Goal: Download file/media

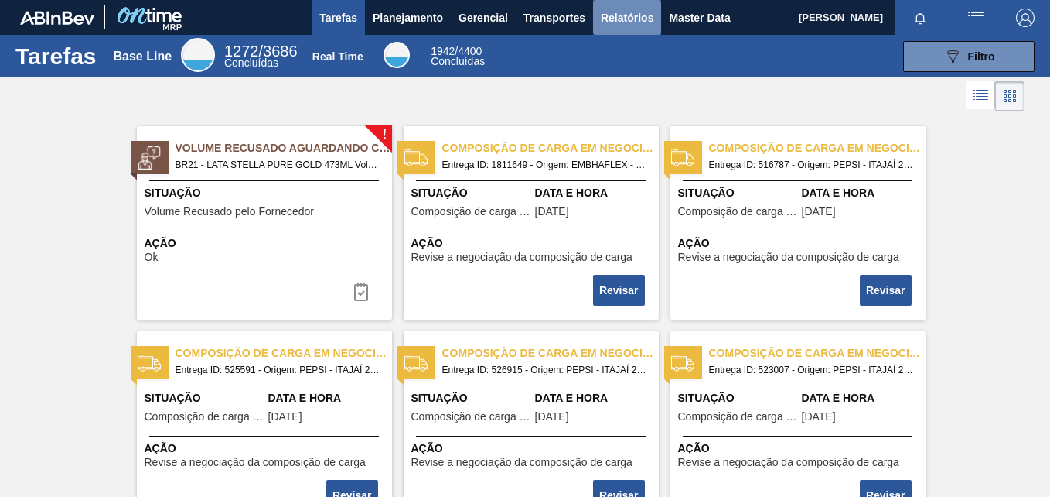
click at [629, 26] on span "Relatórios" at bounding box center [627, 18] width 53 height 19
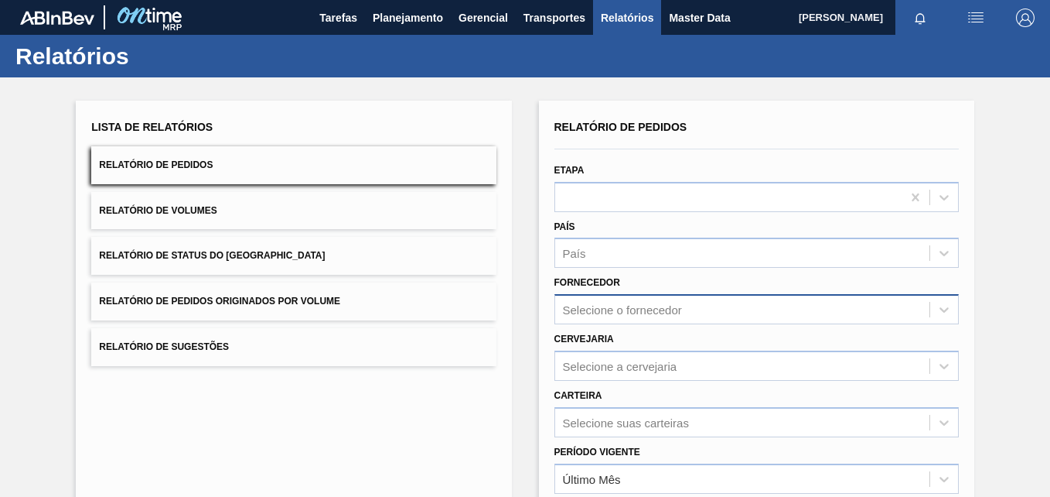
click at [643, 308] on div "Selecione o fornecedor" at bounding box center [757, 309] width 404 height 30
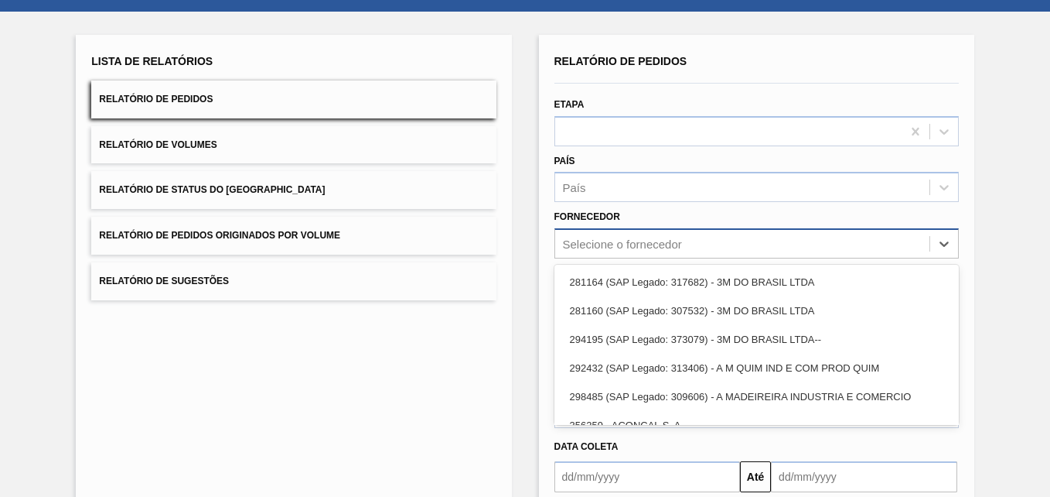
scroll to position [72, 0]
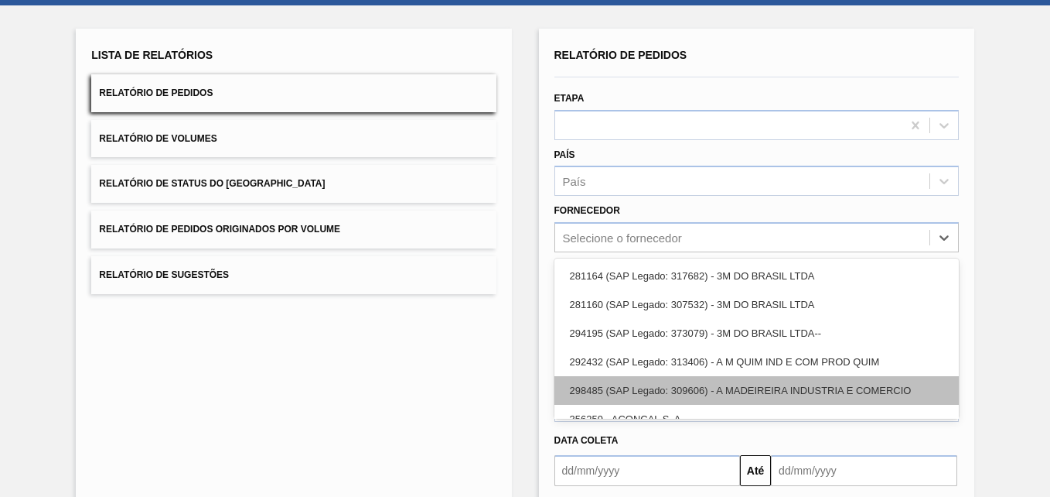
paste input "5800352574"
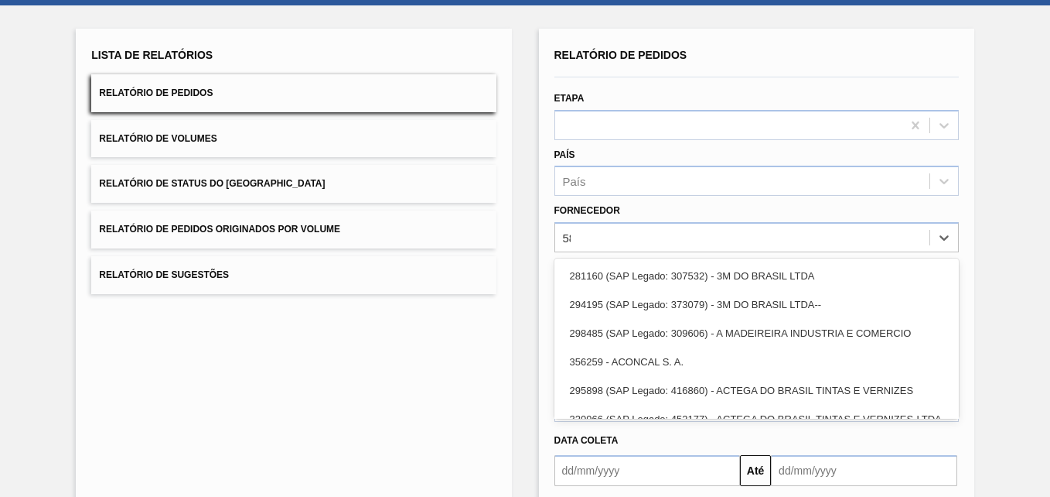
type input "5"
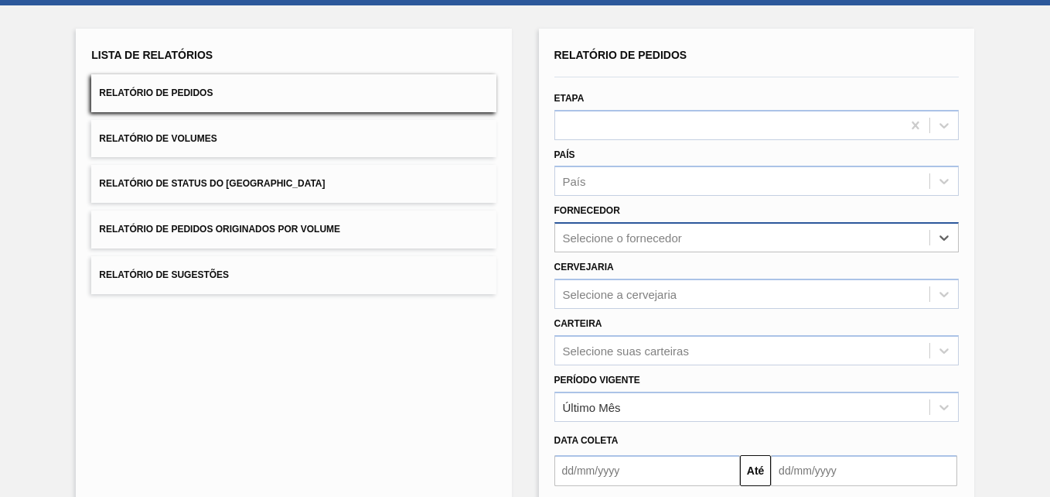
paste input "320622"
type input "320622"
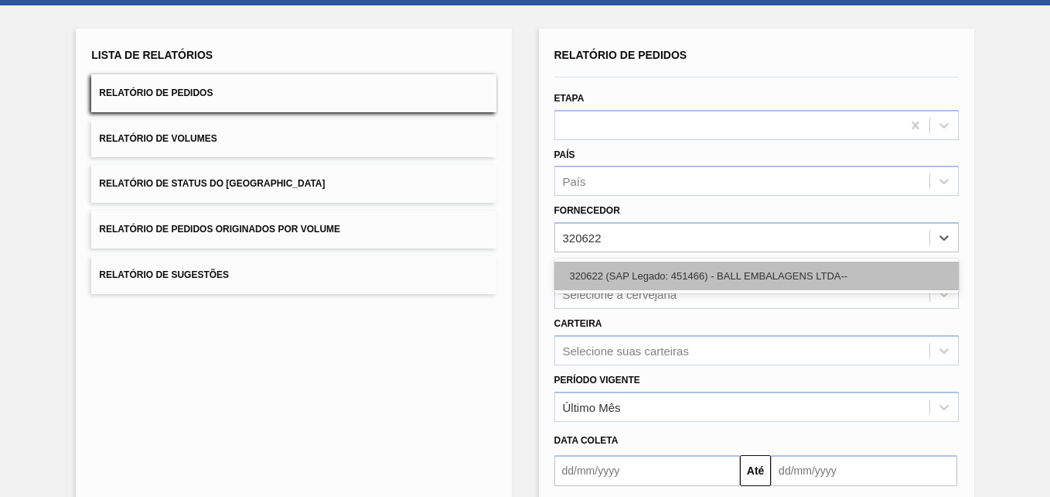
click at [626, 274] on div "320622 (SAP Legado: 451466) - BALL EMBALAGENS LTDA--" at bounding box center [757, 275] width 404 height 29
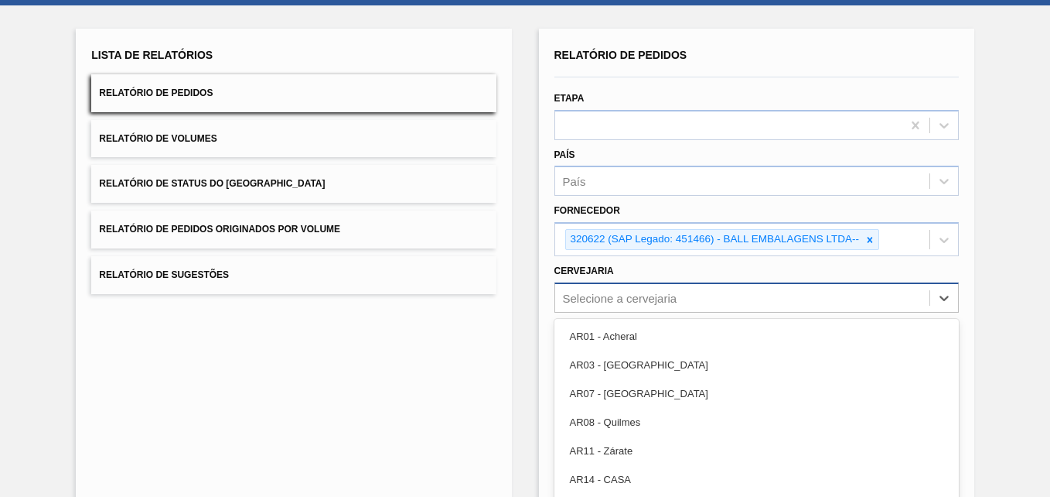
scroll to position [132, 0]
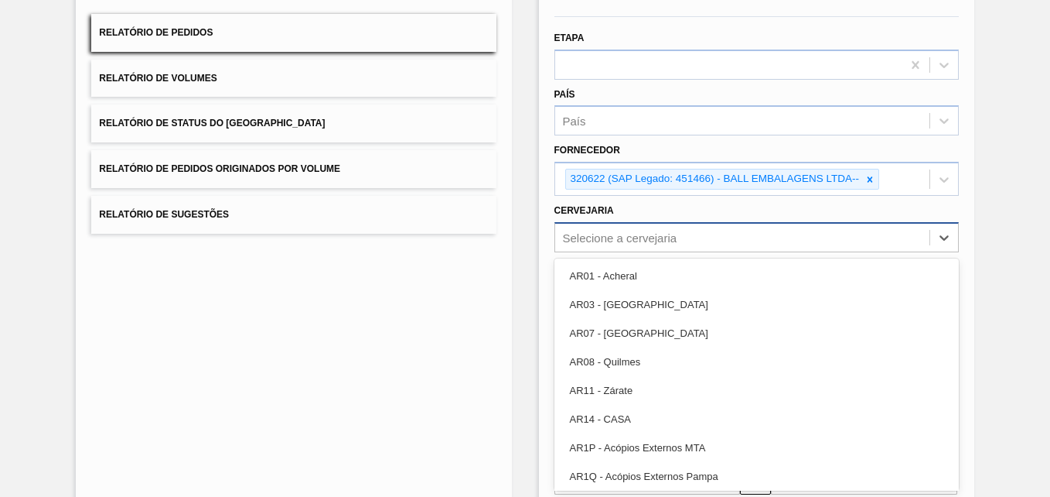
click at [654, 252] on div "option AR03 - Corrientes focused, 2 of 92. 92 results available. Use Up and Dow…" at bounding box center [757, 237] width 404 height 30
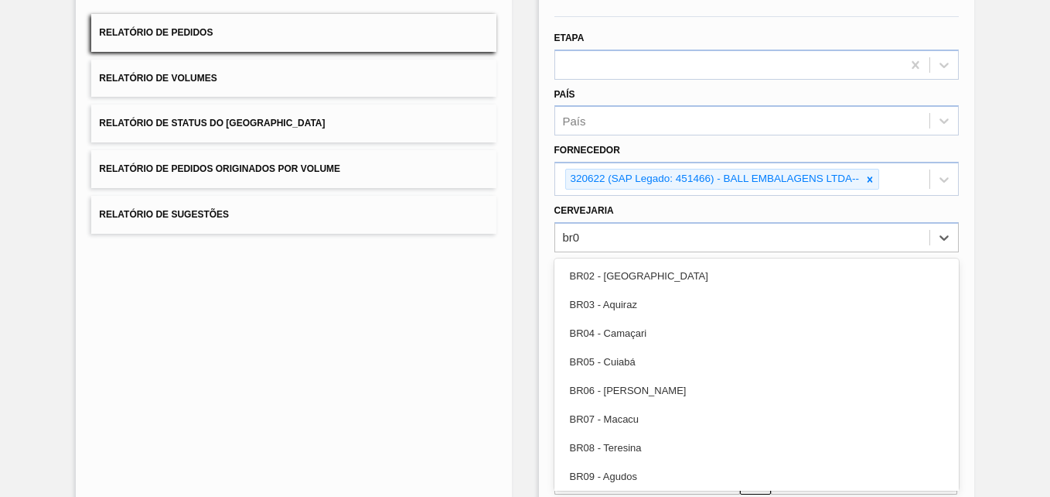
type input "br02"
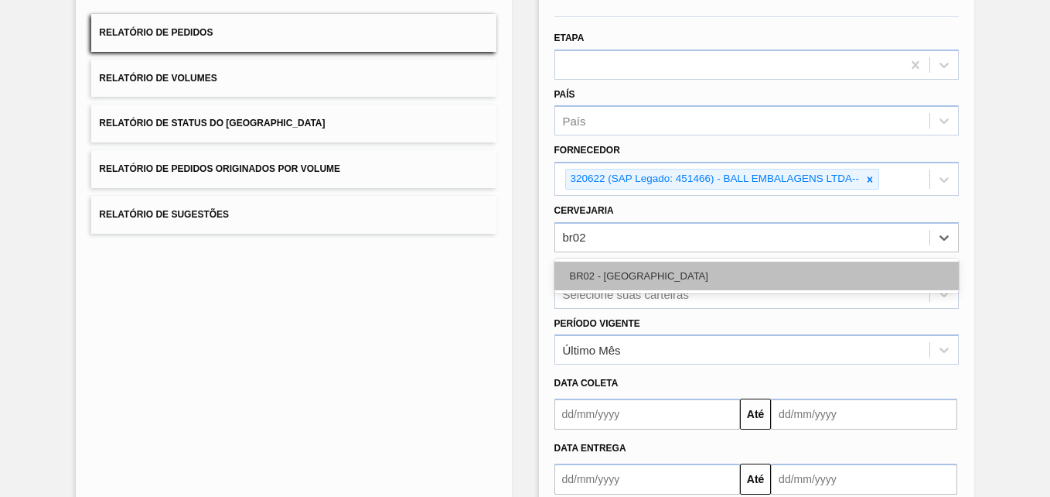
click at [640, 264] on div "BR02 - [GEOGRAPHIC_DATA]" at bounding box center [757, 275] width 404 height 29
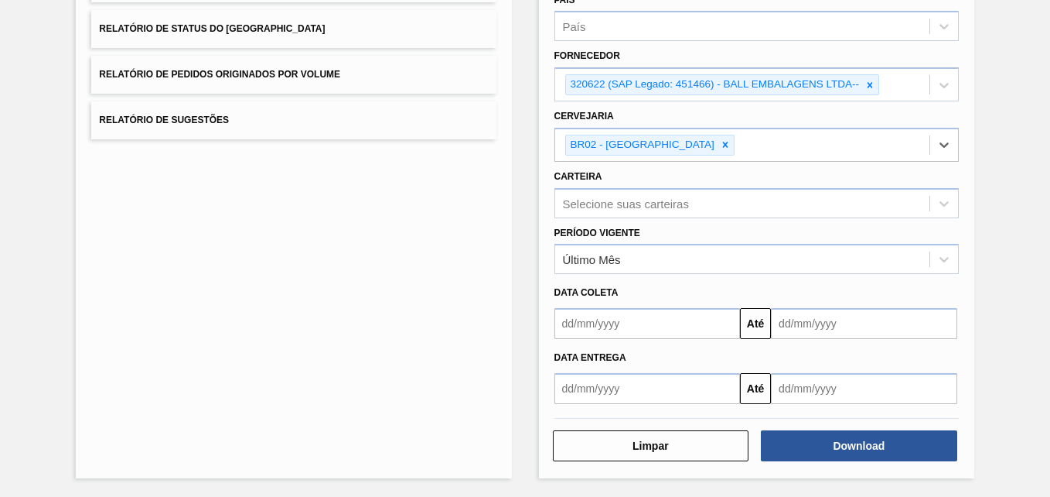
scroll to position [227, 0]
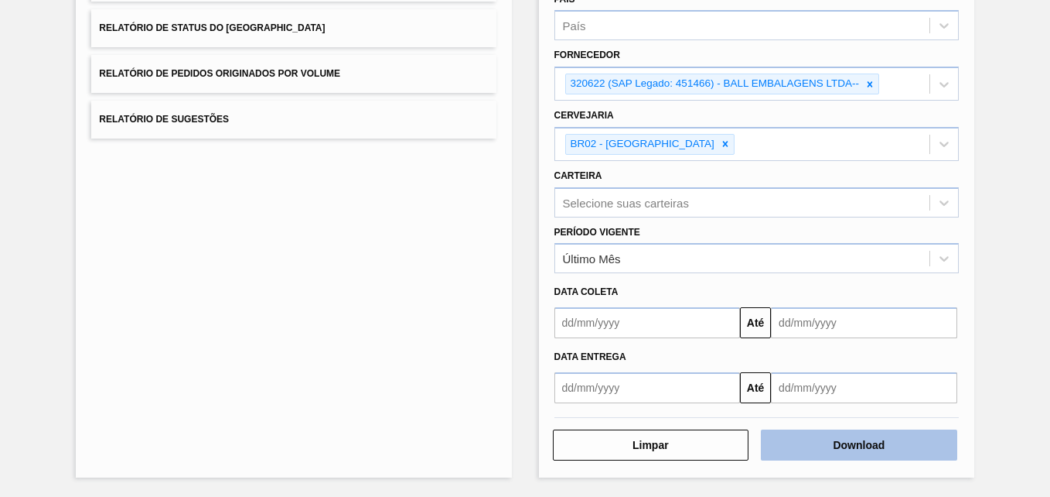
click at [831, 446] on button "Download" at bounding box center [859, 444] width 196 height 31
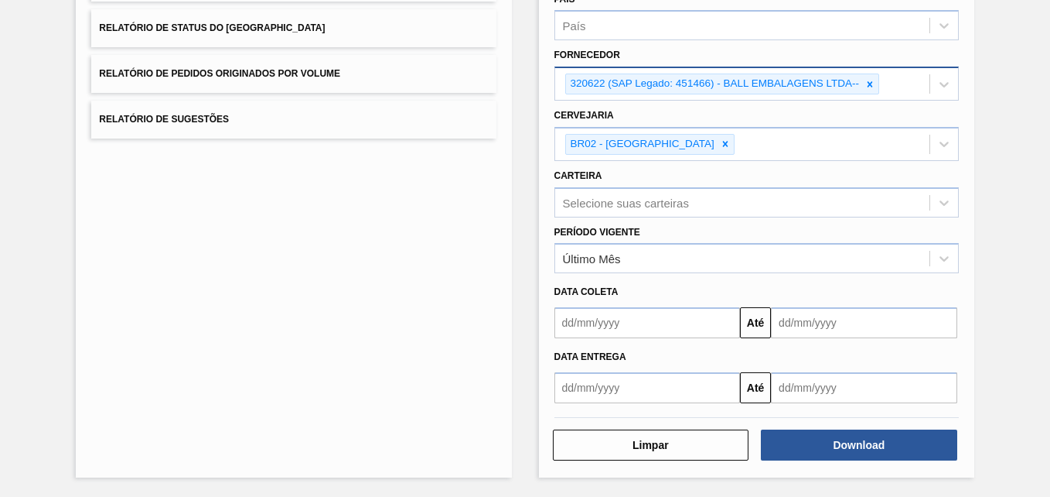
click at [869, 85] on icon at bounding box center [870, 83] width 5 height 5
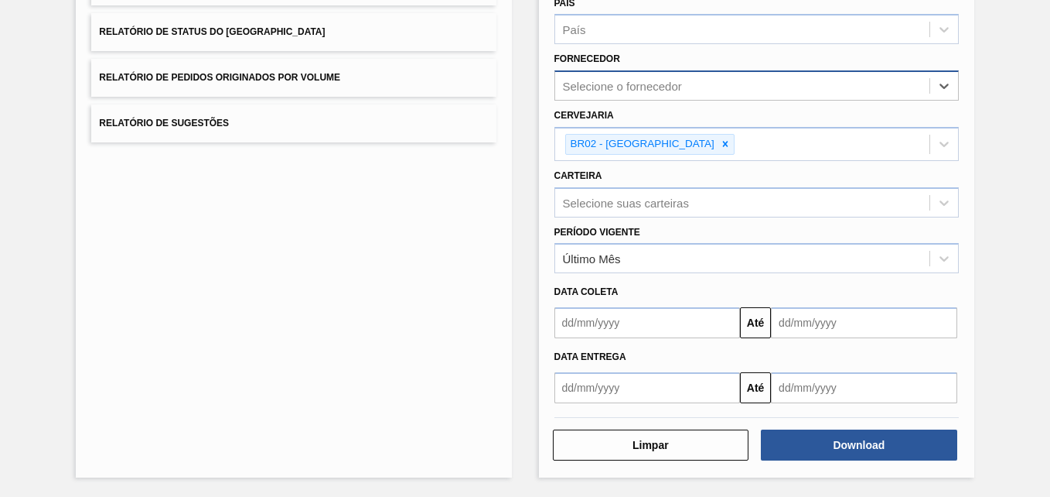
paste input "293289"
type input "293289"
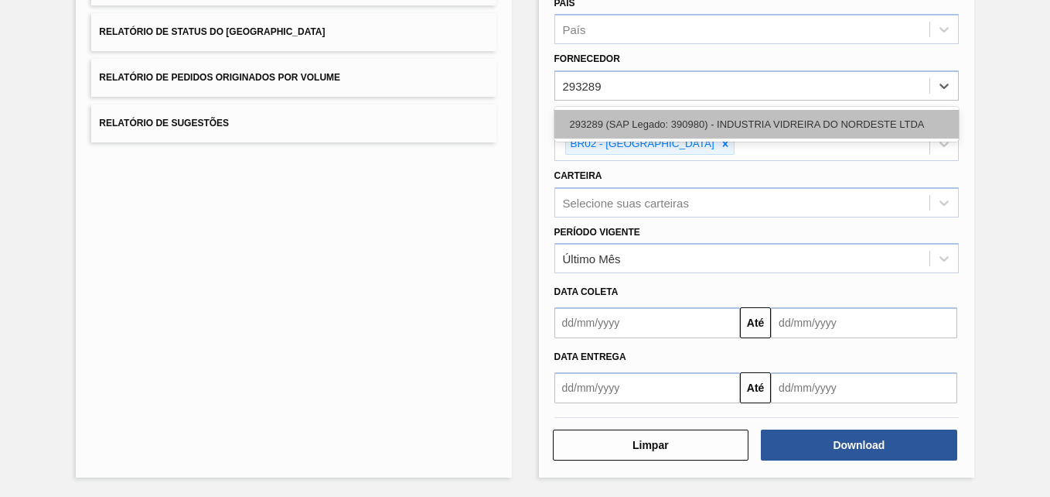
click at [632, 118] on div "293289 (SAP Legado: 390980) - INDUSTRIA VIDREIRA DO NORDESTE LTDA" at bounding box center [757, 124] width 404 height 29
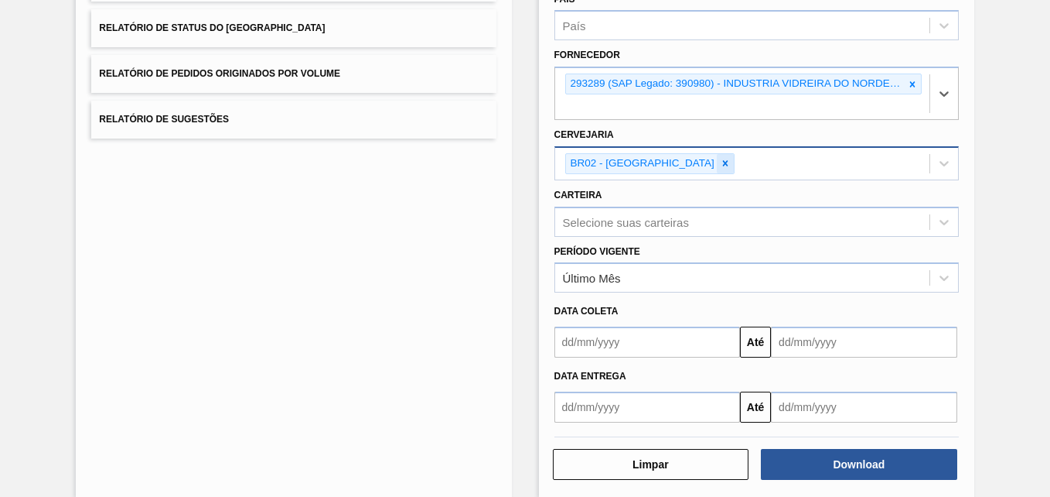
click at [723, 163] on icon at bounding box center [725, 163] width 5 height 5
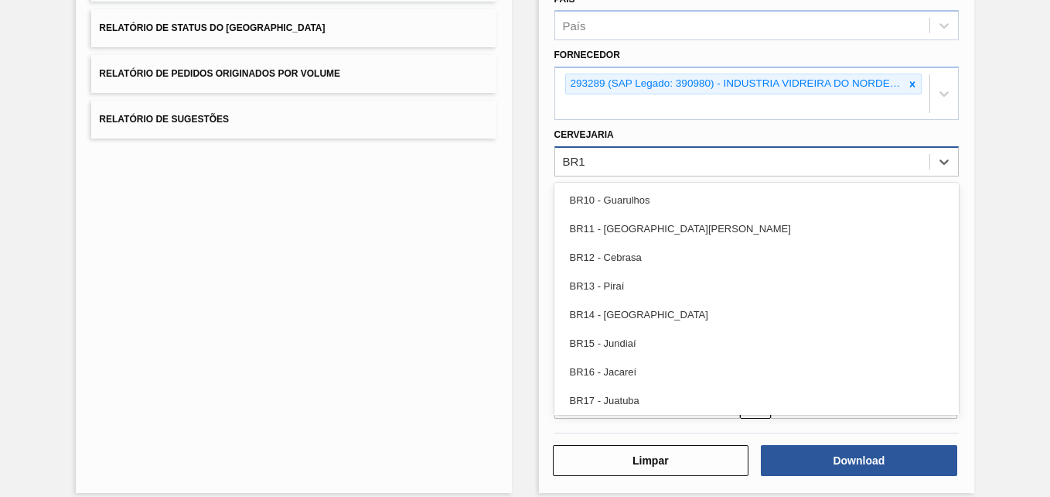
type input "BR18"
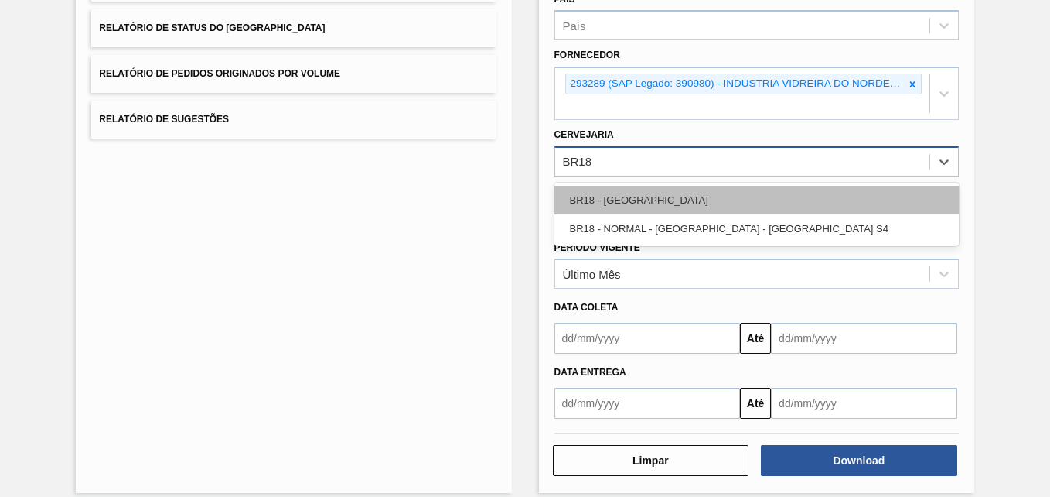
click at [653, 193] on div "BR18 - [GEOGRAPHIC_DATA]" at bounding box center [757, 200] width 404 height 29
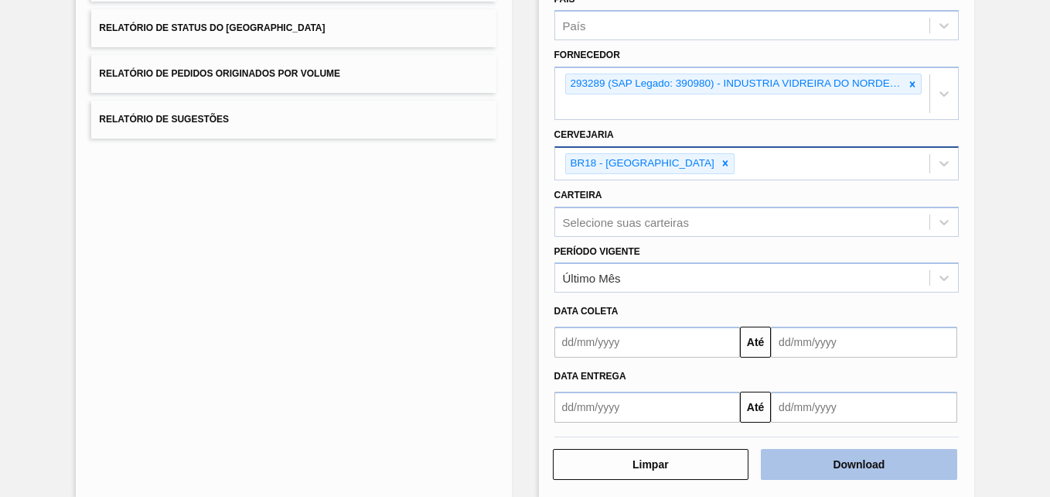
click at [851, 463] on button "Download" at bounding box center [859, 464] width 196 height 31
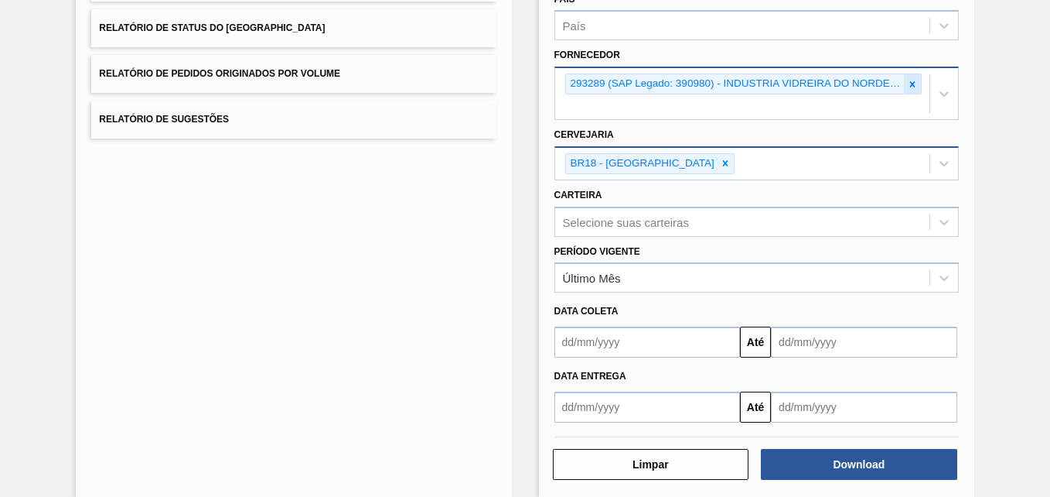
click at [913, 86] on icon at bounding box center [912, 84] width 11 height 11
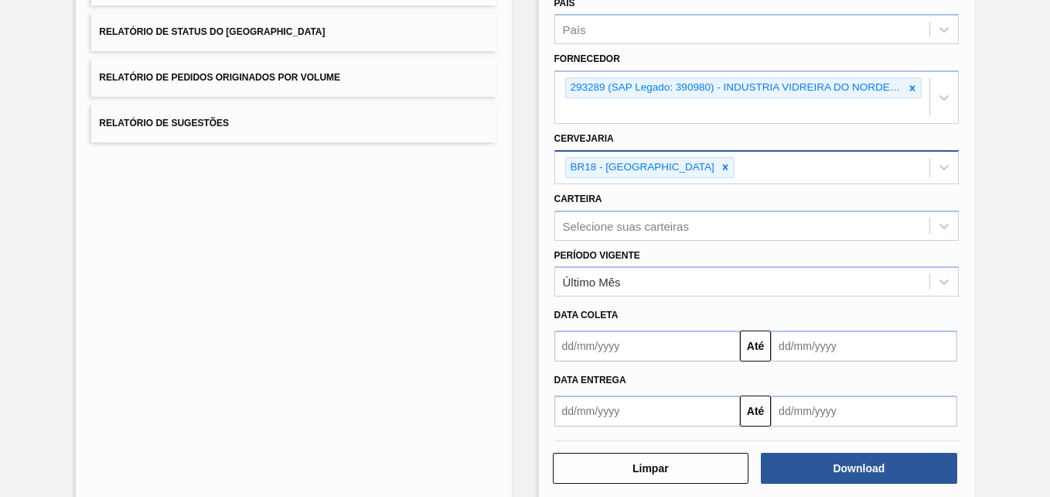
paste input "321816"
type input "321816"
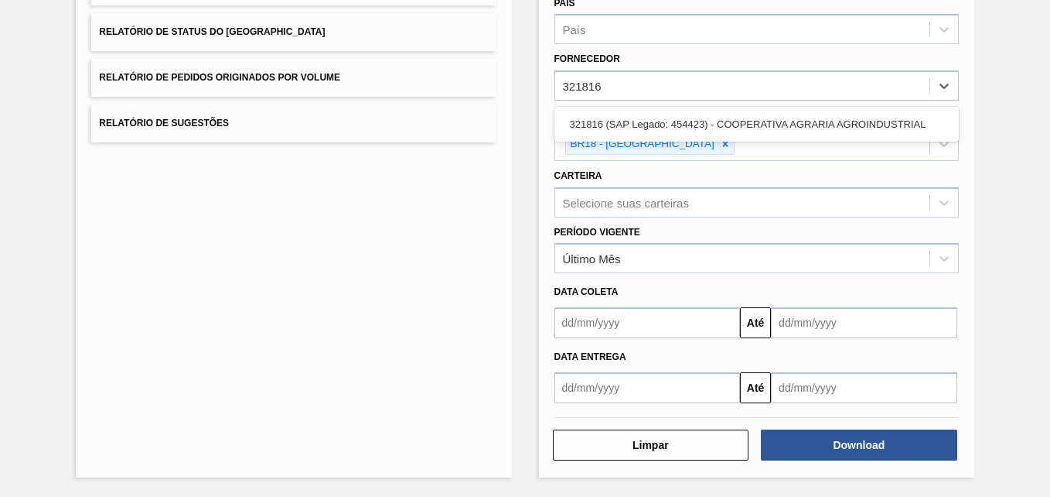
drag, startPoint x: 628, startPoint y: 112, endPoint x: 647, endPoint y: 142, distance: 35.8
click at [627, 112] on div "321816 (SAP Legado: 454423) - COOPERATIVA AGRARIA AGROINDUSTRIAL" at bounding box center [757, 124] width 404 height 29
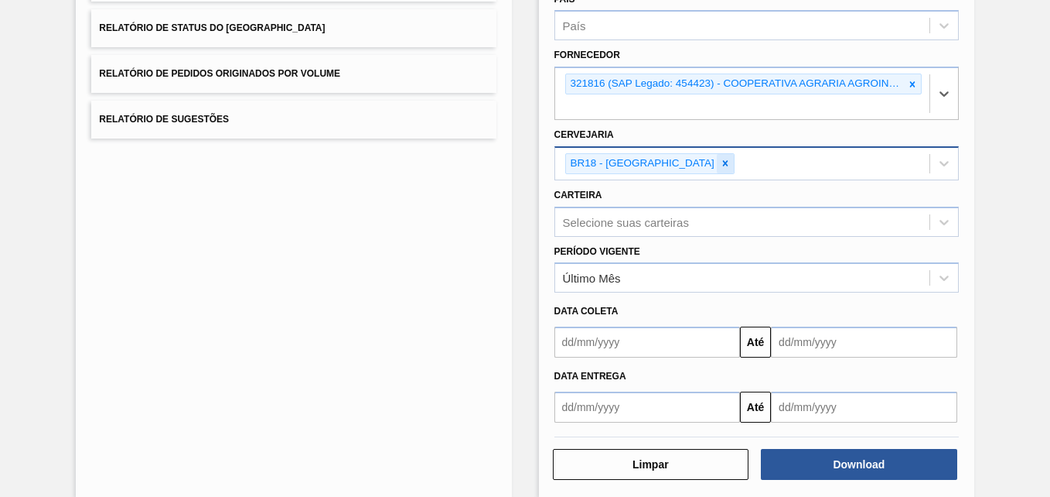
click at [720, 159] on icon at bounding box center [725, 163] width 11 height 11
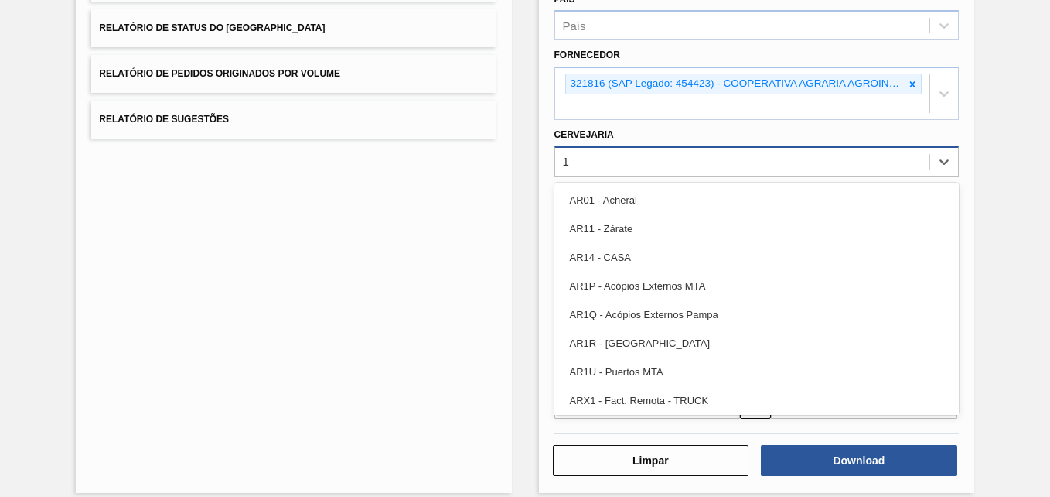
type input "13"
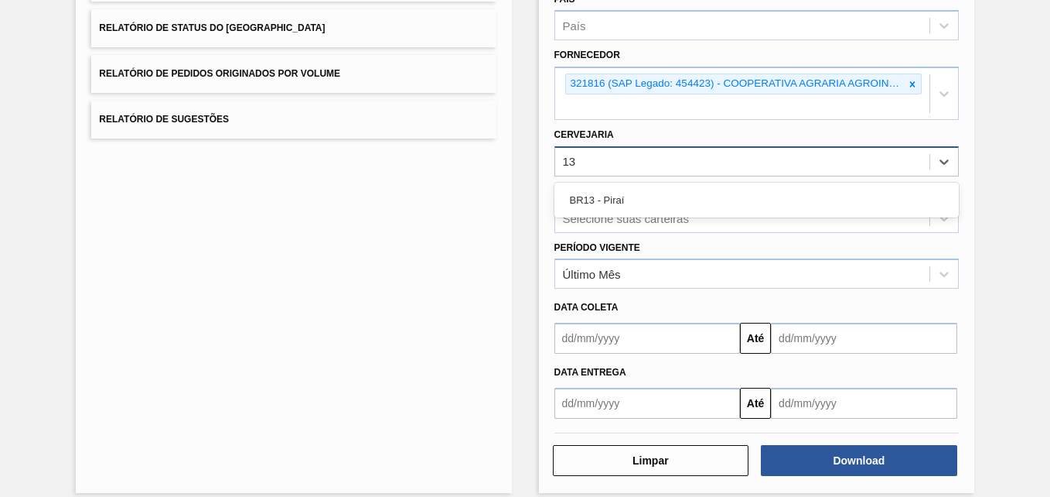
click at [653, 191] on div "BR13 - Piraí" at bounding box center [757, 200] width 404 height 29
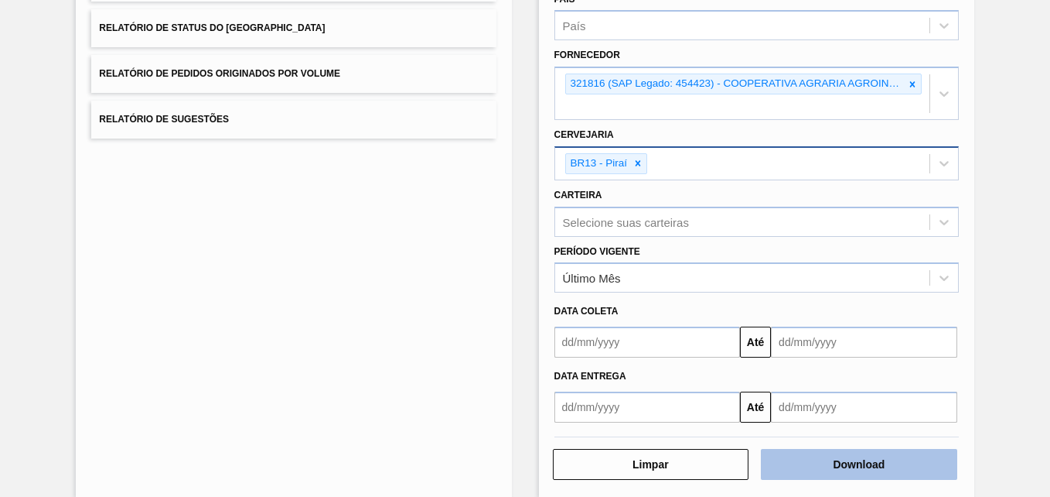
click at [885, 467] on button "Download" at bounding box center [859, 464] width 196 height 31
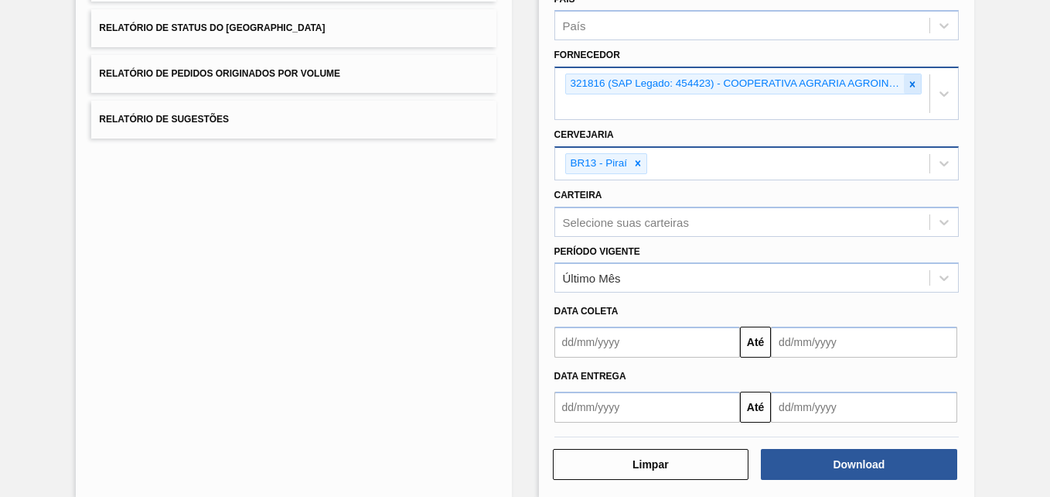
click at [916, 88] on div at bounding box center [912, 83] width 17 height 19
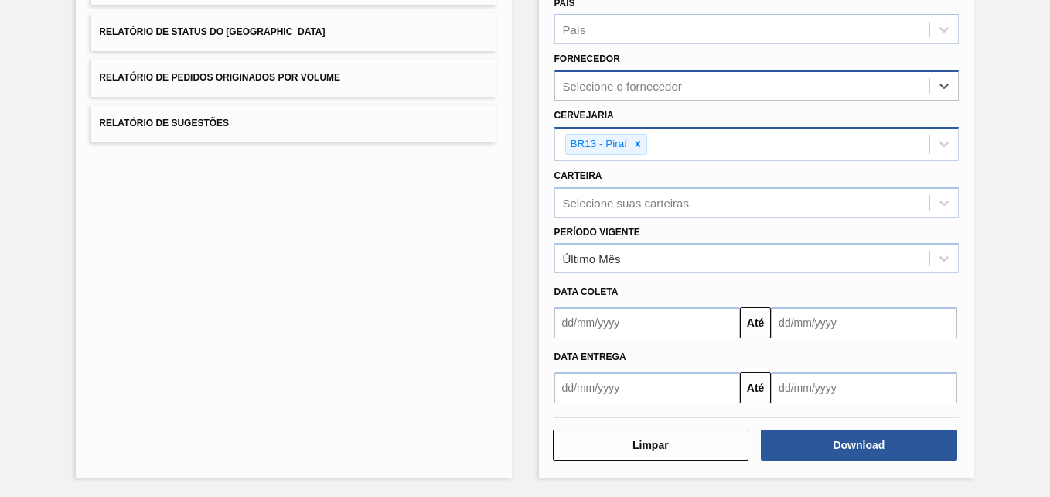
paste input "290918"
type input "290918"
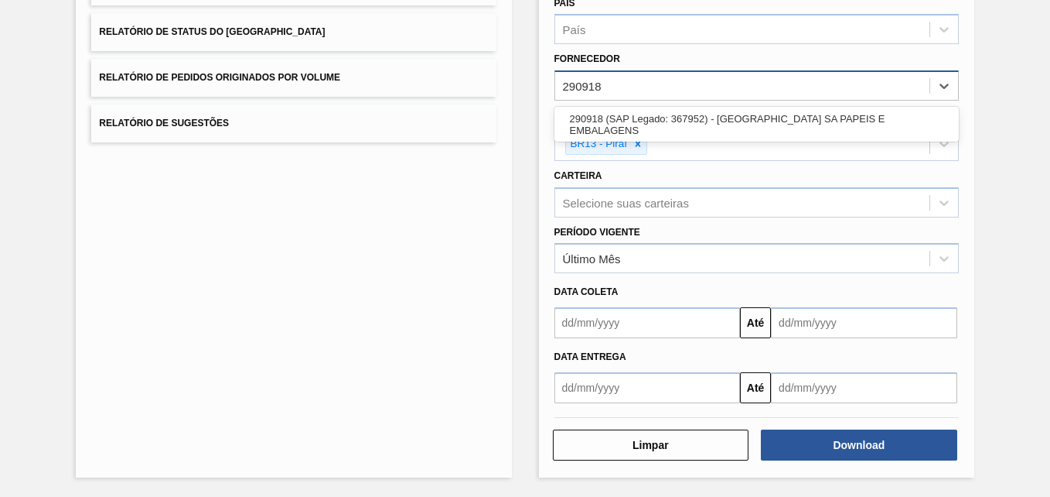
drag, startPoint x: 623, startPoint y: 121, endPoint x: 631, endPoint y: 140, distance: 20.1
click at [623, 122] on div "290918 (SAP Legado: 367952) - [GEOGRAPHIC_DATA] SA PAPEIS E EMBALAGENS" at bounding box center [757, 124] width 404 height 29
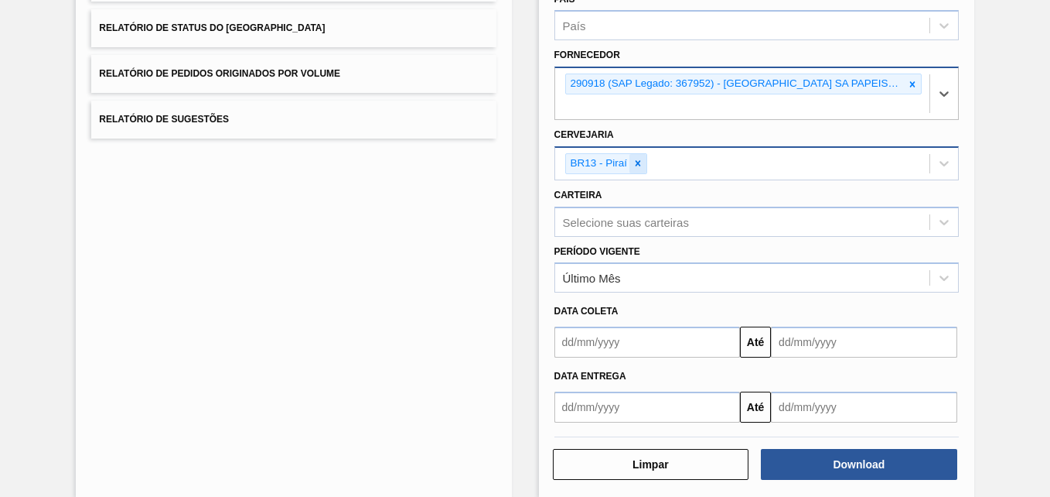
click at [636, 163] on icon at bounding box center [638, 163] width 11 height 11
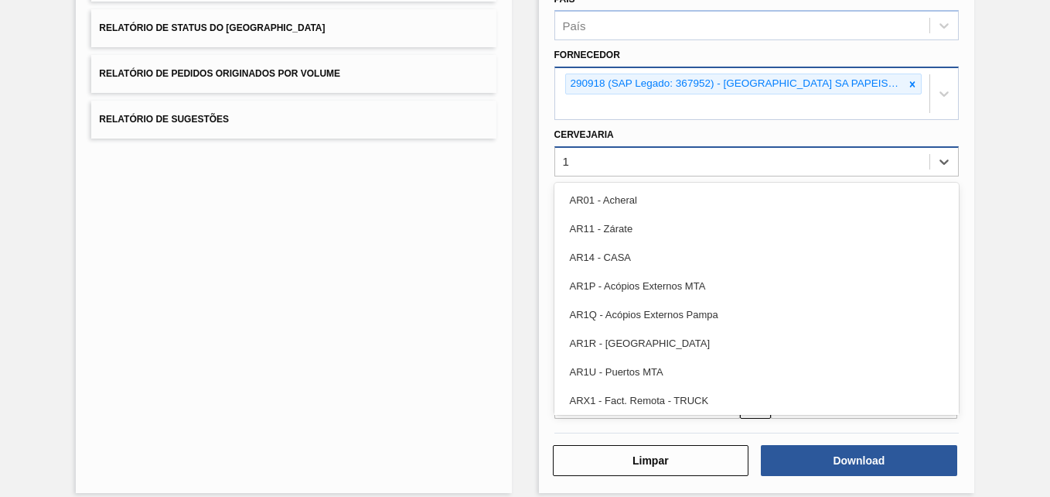
type input "13"
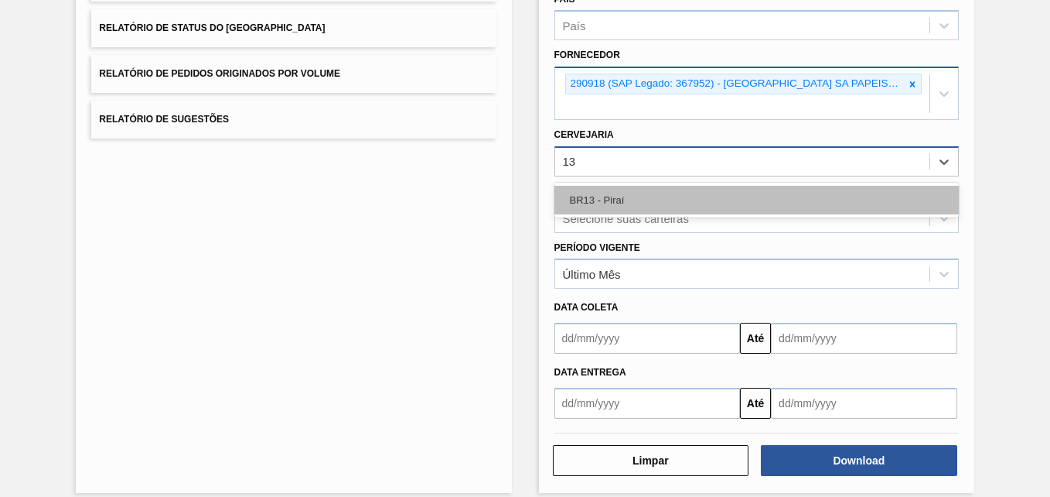
click at [632, 205] on div "BR13 - Piraí" at bounding box center [757, 200] width 404 height 29
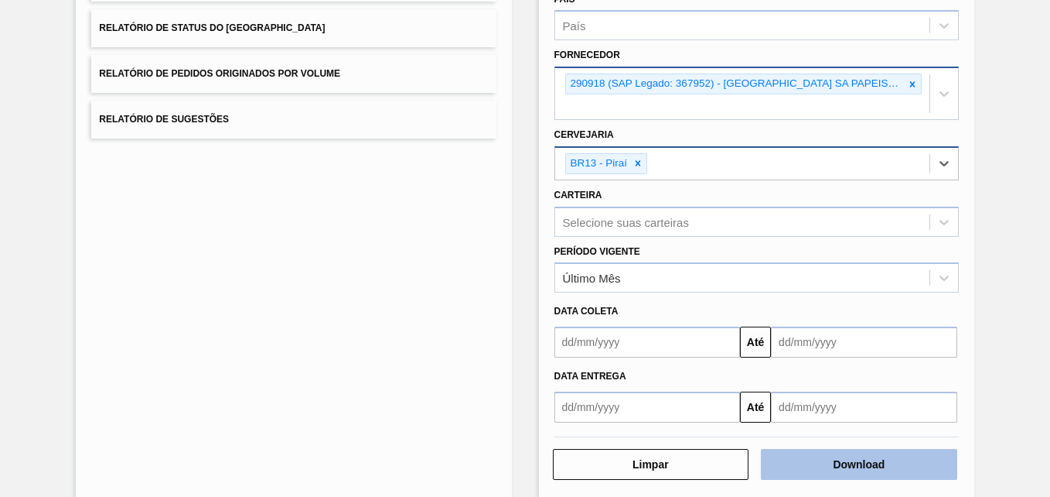
click at [786, 469] on button "Download" at bounding box center [859, 464] width 196 height 31
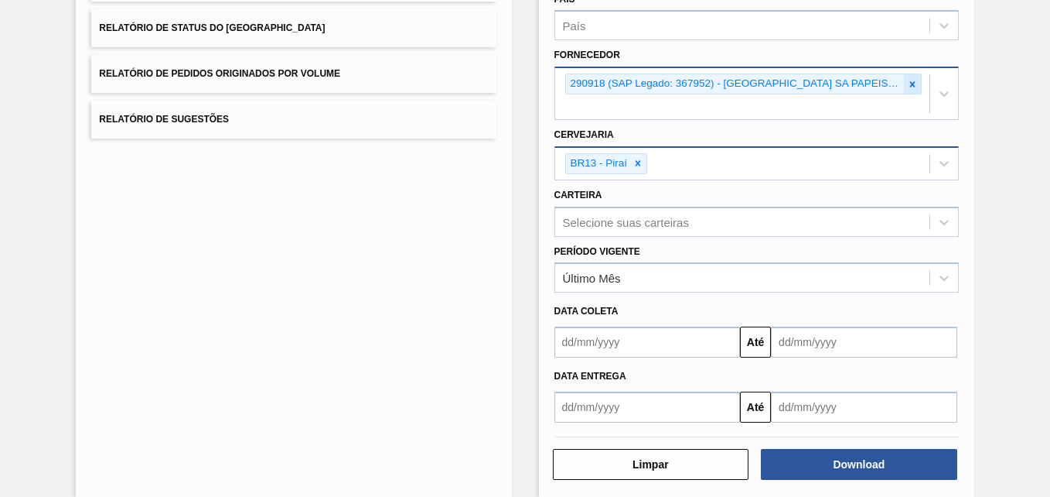
click at [913, 83] on icon at bounding box center [912, 84] width 11 height 11
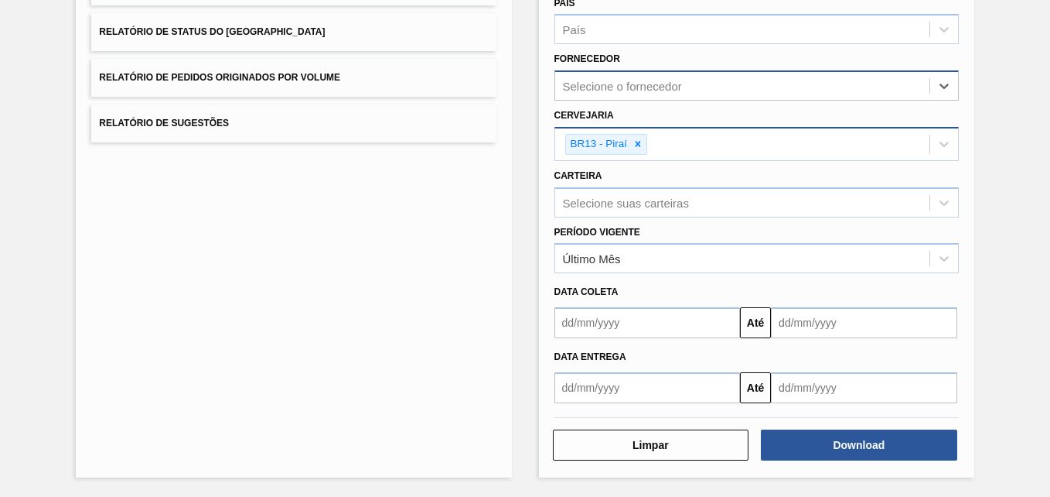
paste input "327858"
type input "327858"
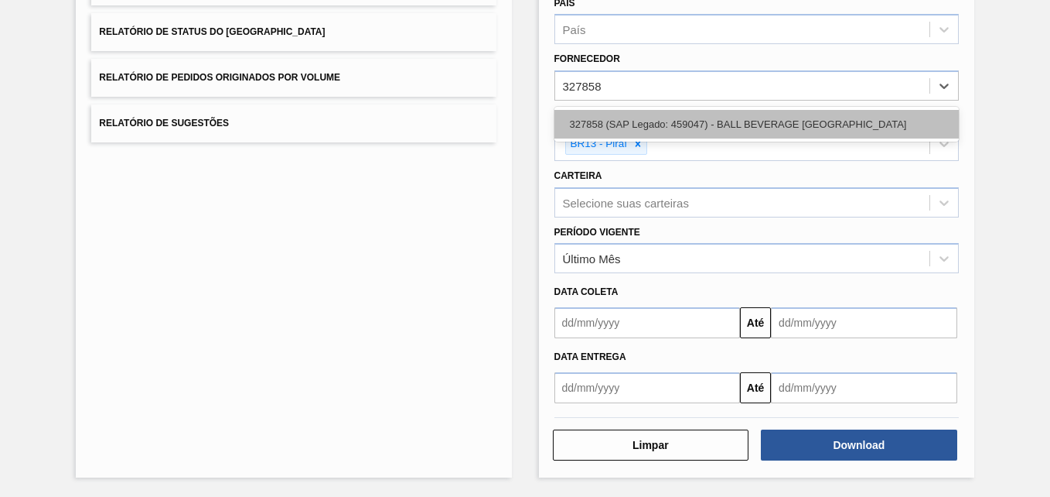
click at [622, 126] on div "327858 (SAP Legado: 459047) - BALL BEVERAGE [GEOGRAPHIC_DATA]" at bounding box center [757, 124] width 404 height 29
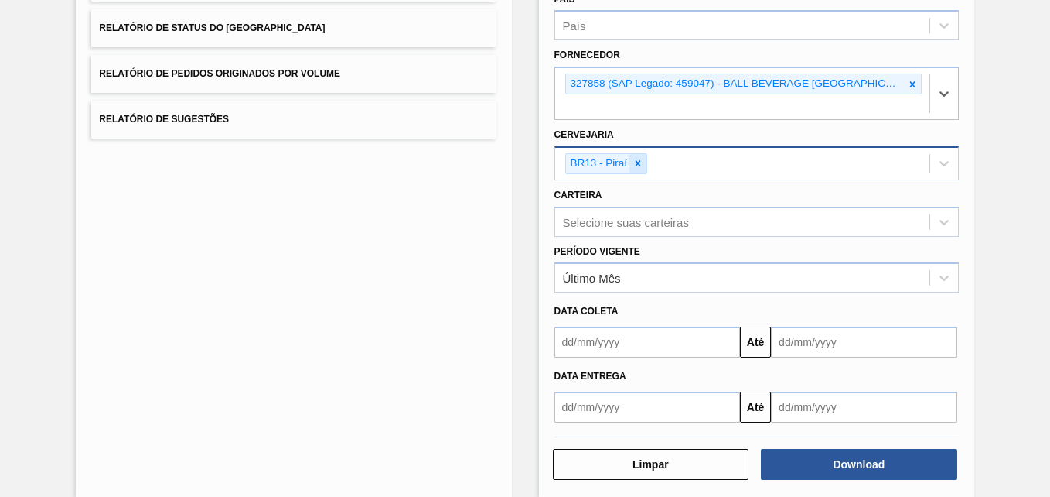
click at [639, 164] on icon at bounding box center [638, 163] width 11 height 11
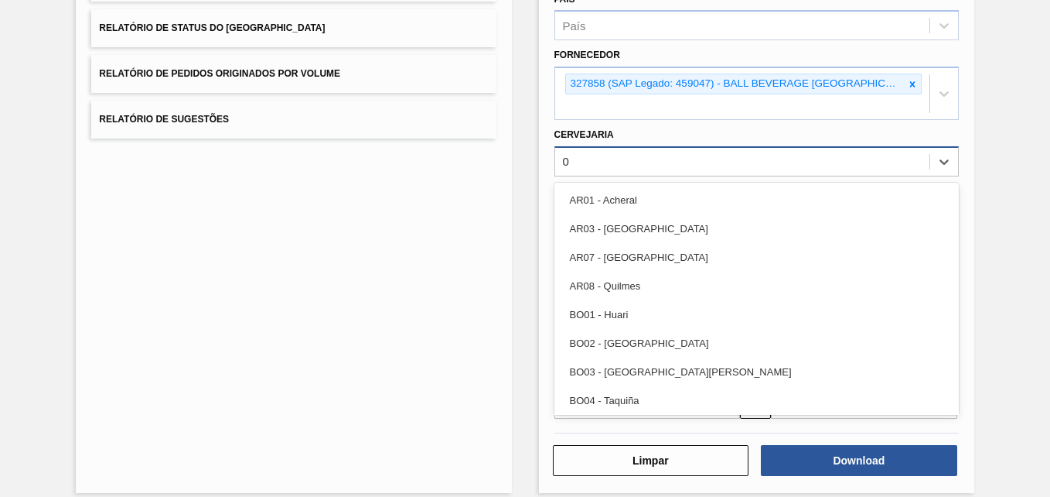
type input "09"
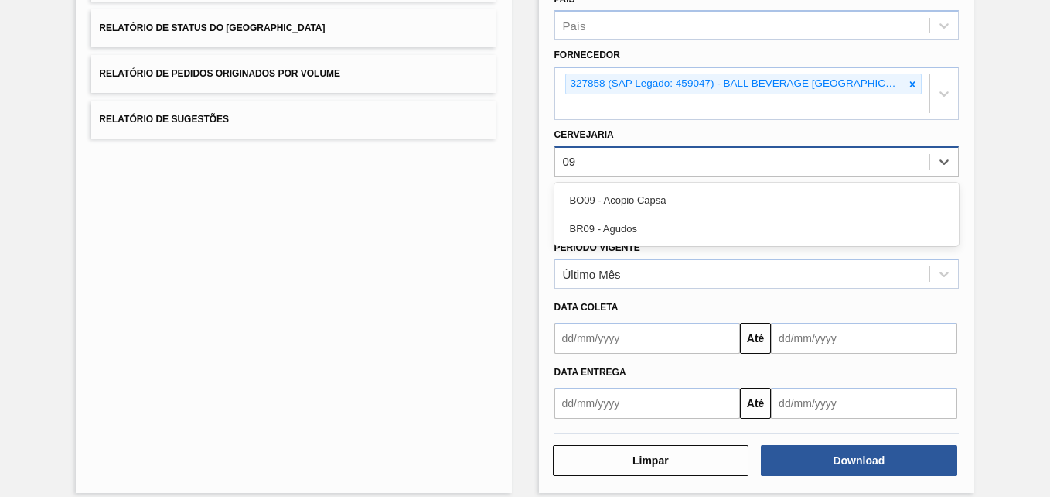
click at [639, 234] on div "BR09 - Agudos" at bounding box center [757, 228] width 404 height 29
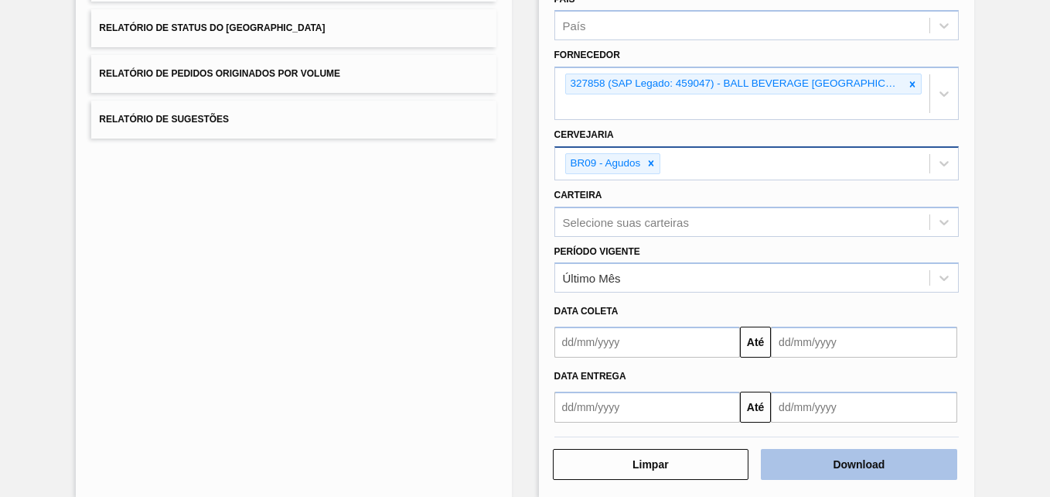
click at [838, 467] on button "Download" at bounding box center [859, 464] width 196 height 31
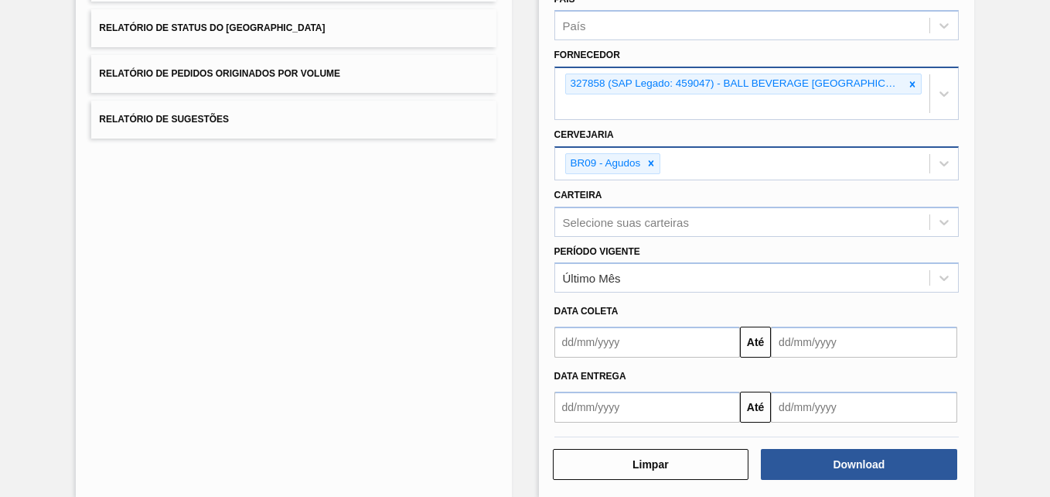
click at [910, 84] on icon at bounding box center [912, 83] width 5 height 5
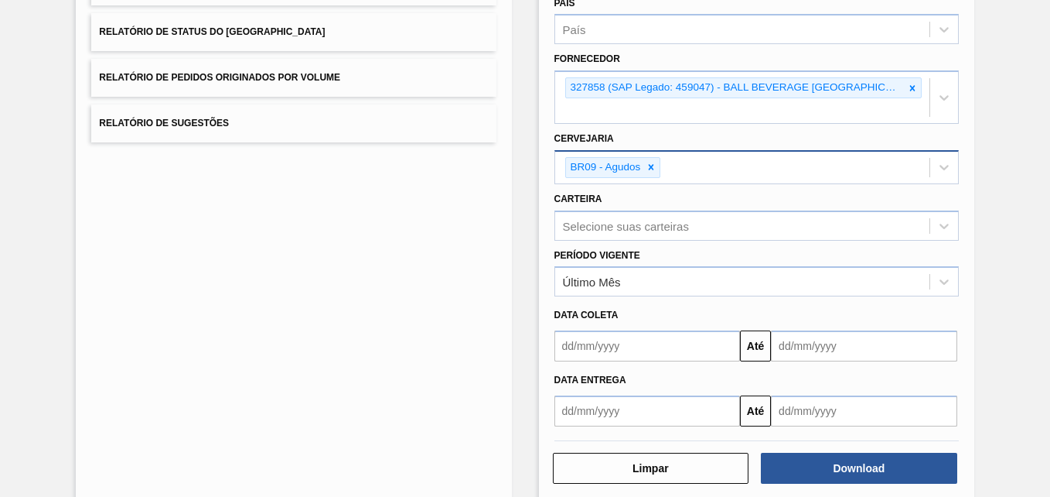
paste input "307331"
type input "307331"
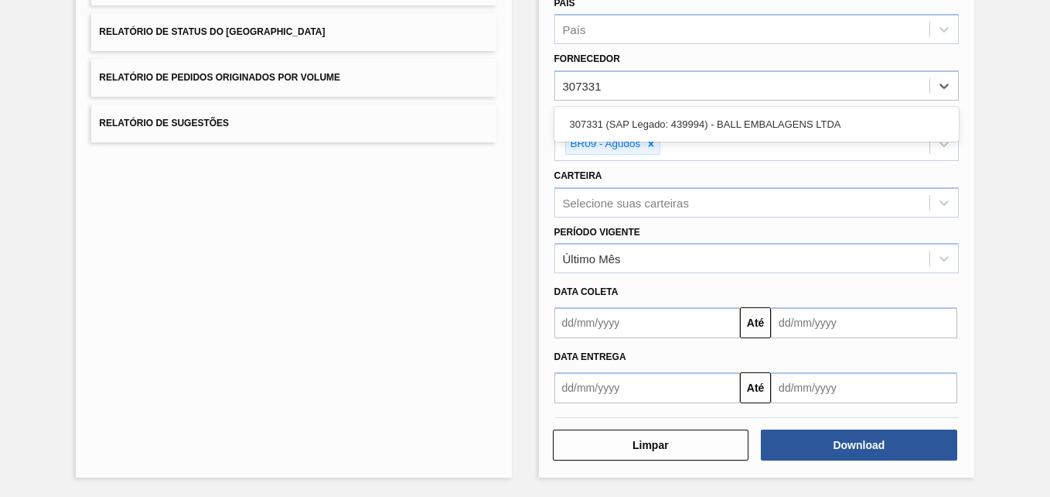
drag, startPoint x: 626, startPoint y: 115, endPoint x: 634, endPoint y: 126, distance: 13.8
click at [626, 118] on div "307331 (SAP Legado: 439994) - BALL EMBALAGENS LTDA" at bounding box center [757, 124] width 404 height 29
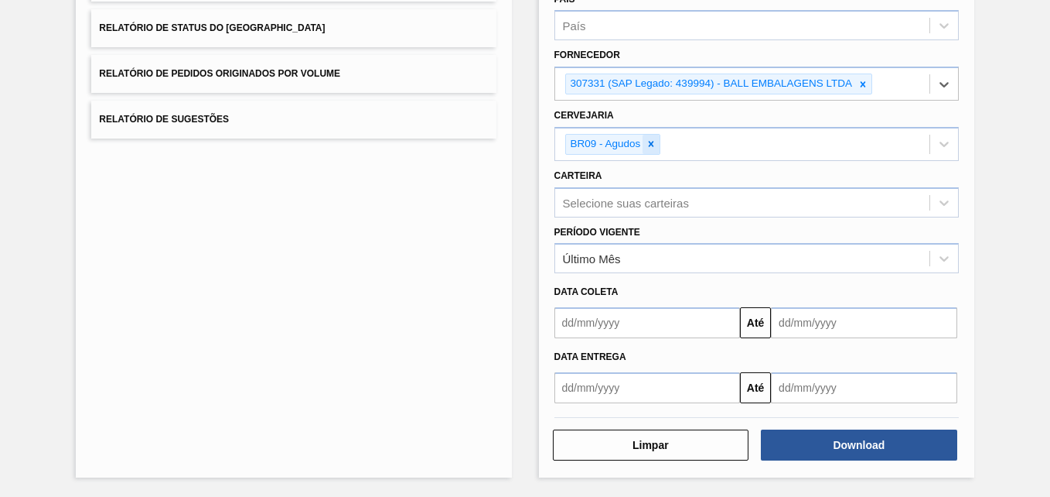
click at [655, 149] on icon at bounding box center [651, 143] width 11 height 11
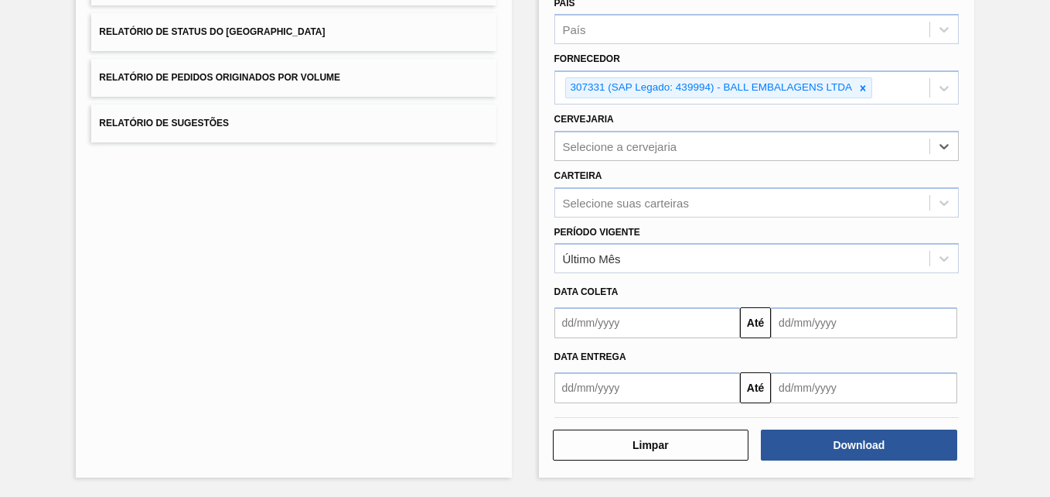
scroll to position [224, 0]
type input "13"
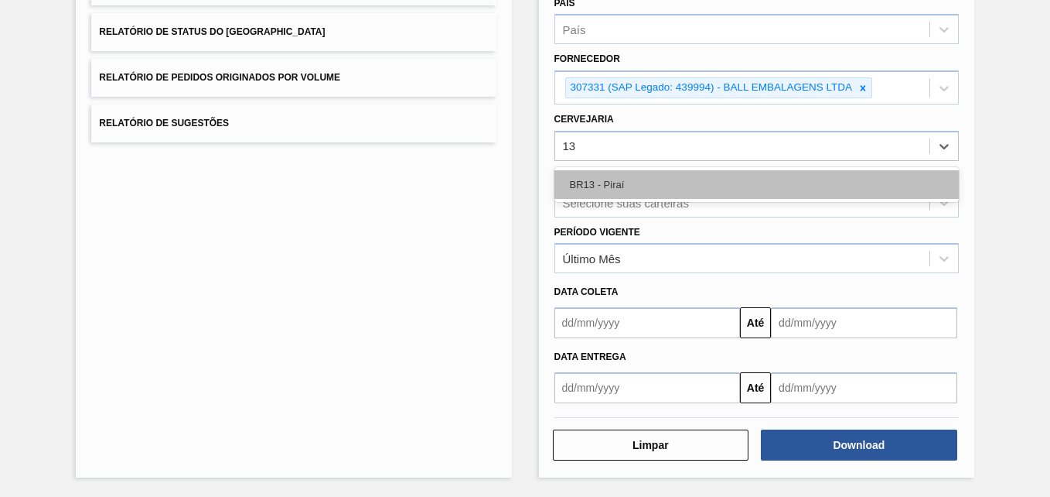
click at [631, 187] on div "BR13 - Piraí" at bounding box center [757, 184] width 404 height 29
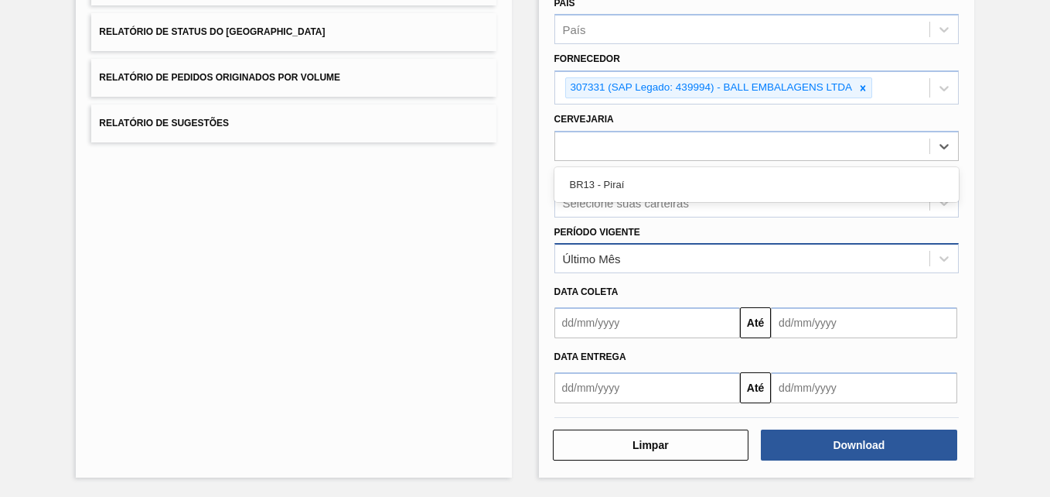
scroll to position [227, 0]
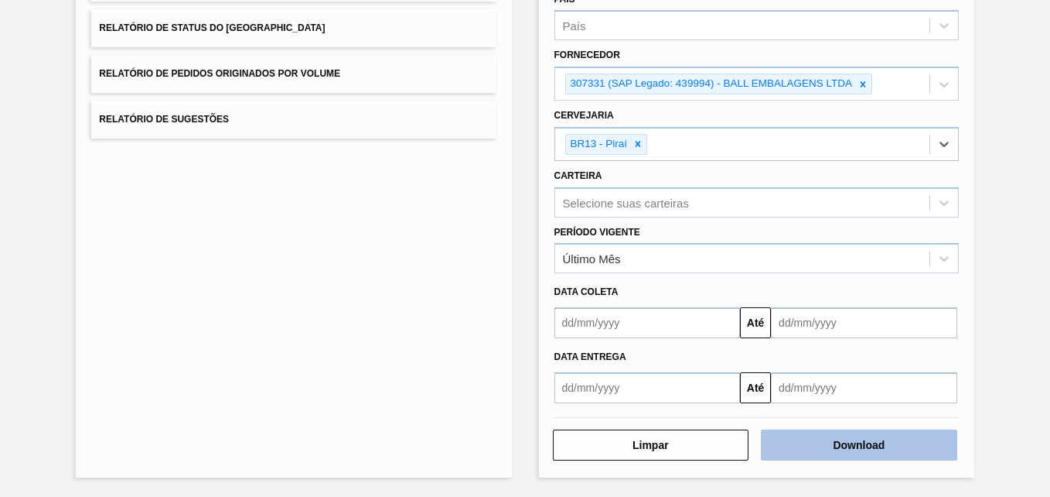
click at [817, 451] on button "Download" at bounding box center [859, 444] width 196 height 31
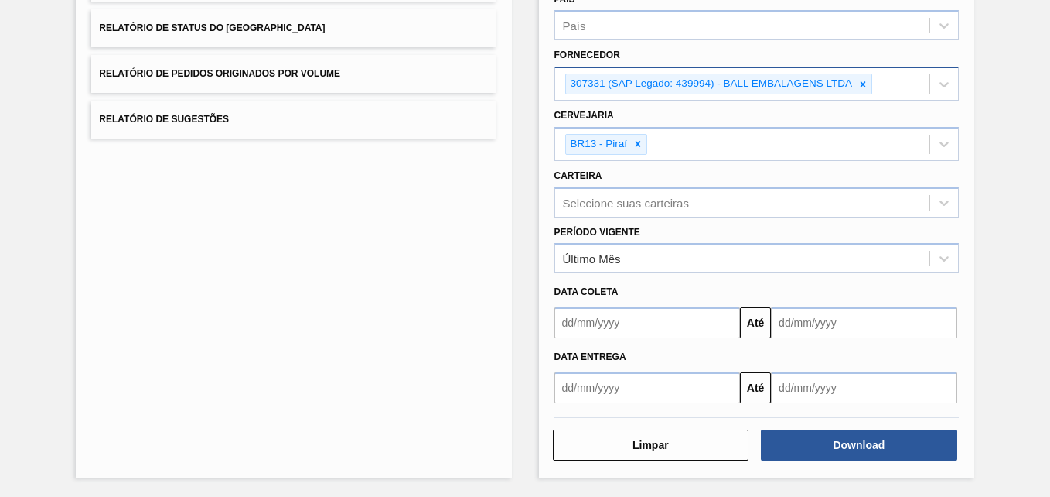
click at [868, 85] on div at bounding box center [863, 83] width 17 height 19
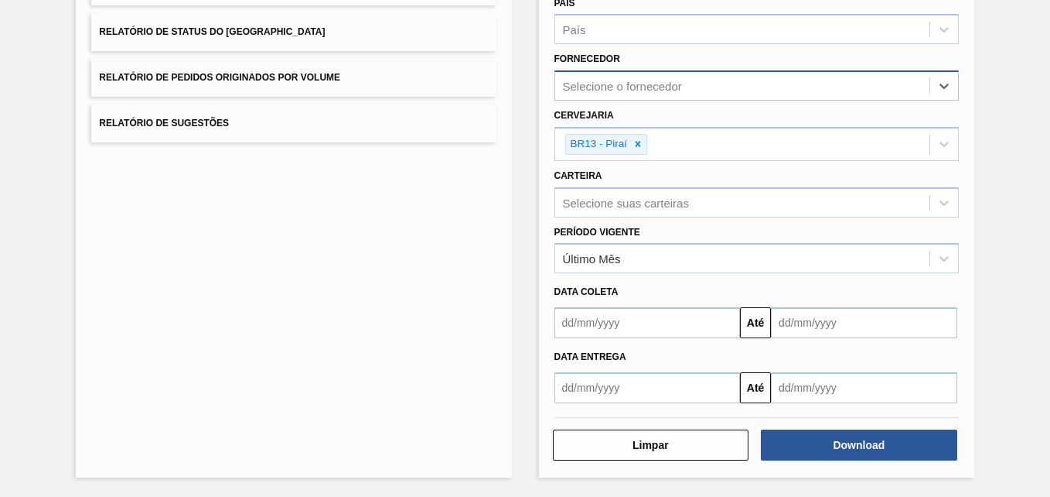
paste input "279493"
type input "279493"
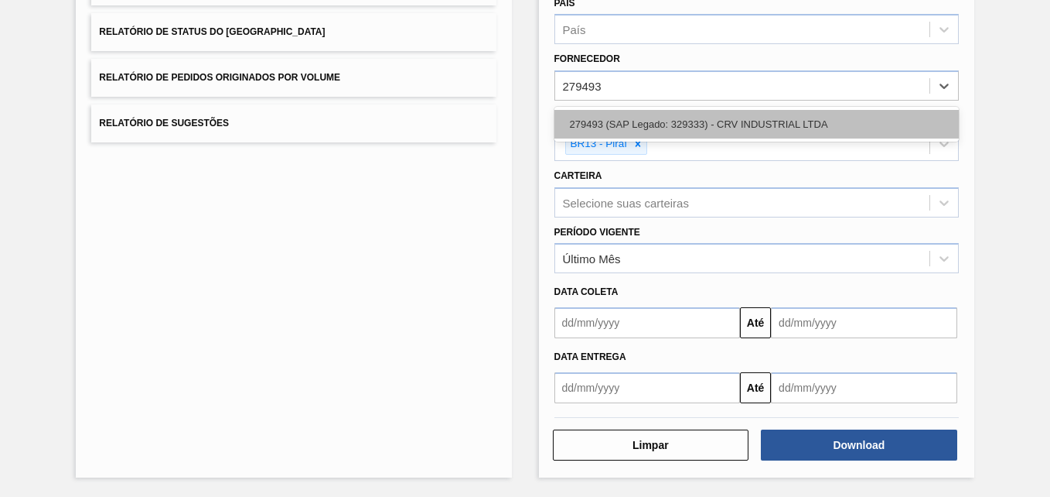
click at [610, 129] on div "279493 (SAP Legado: 329333) - CRV INDUSTRIAL LTDA" at bounding box center [757, 124] width 404 height 29
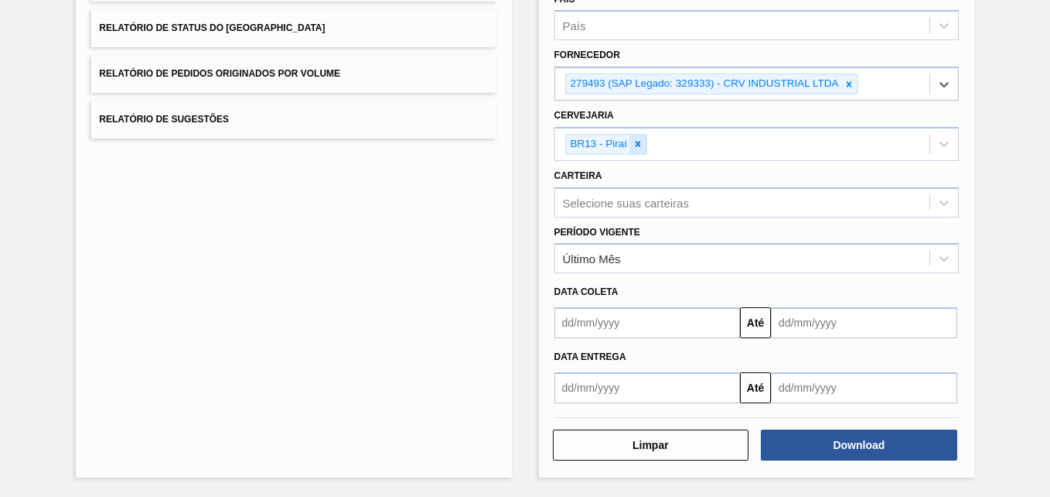
click at [641, 141] on icon at bounding box center [638, 143] width 11 height 11
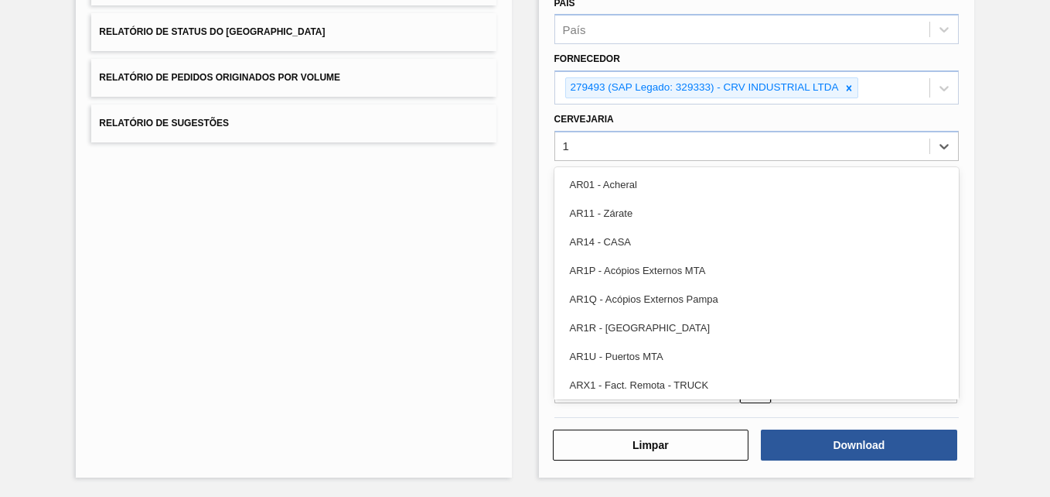
type input "19"
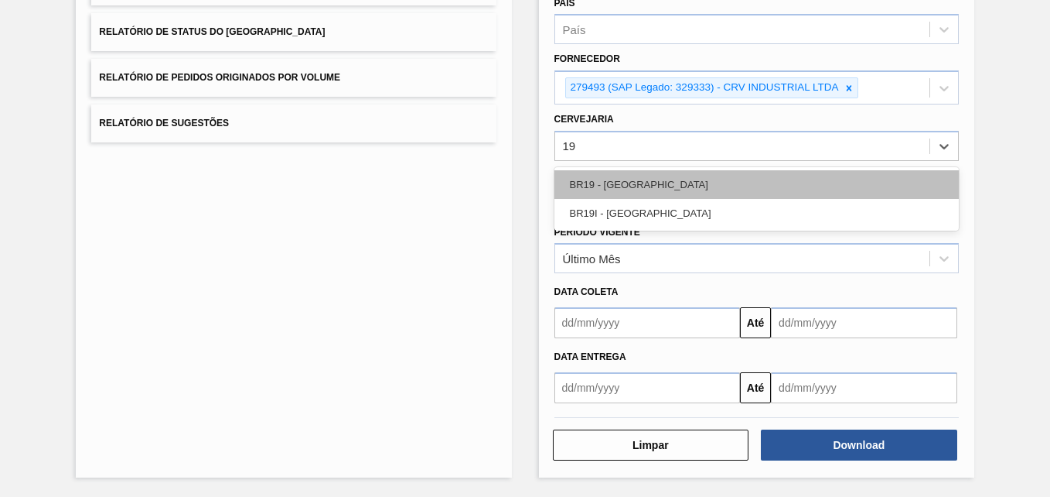
click at [649, 182] on div "BR19 - [GEOGRAPHIC_DATA]" at bounding box center [757, 184] width 404 height 29
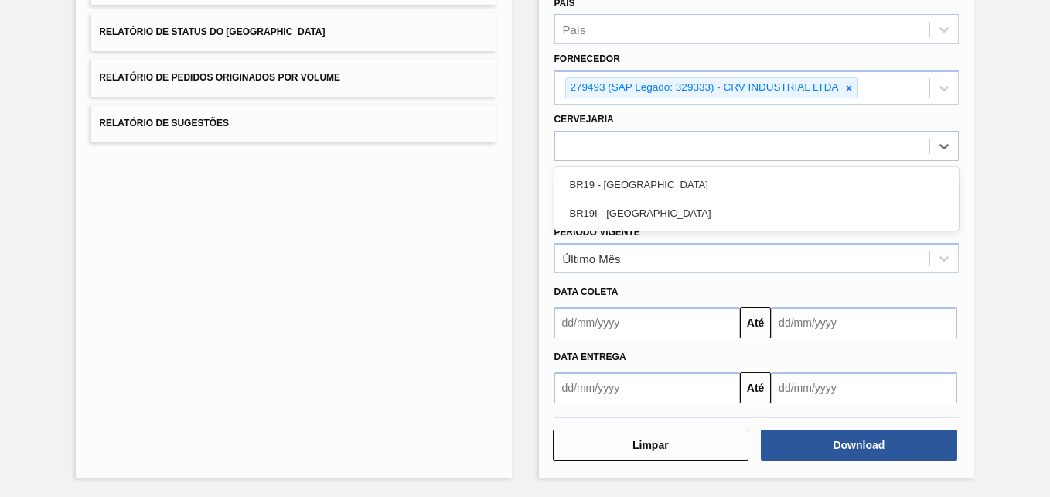
scroll to position [227, 0]
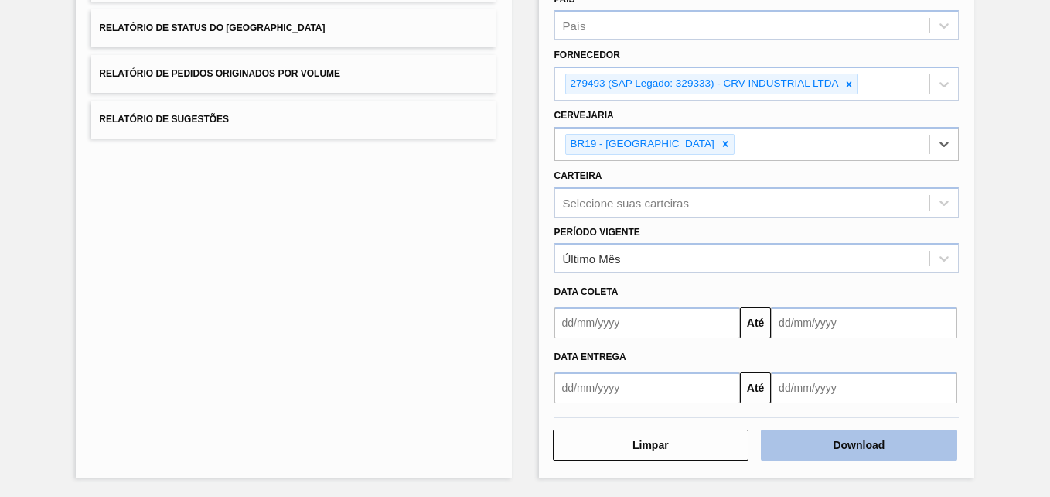
click at [835, 452] on button "Download" at bounding box center [859, 444] width 196 height 31
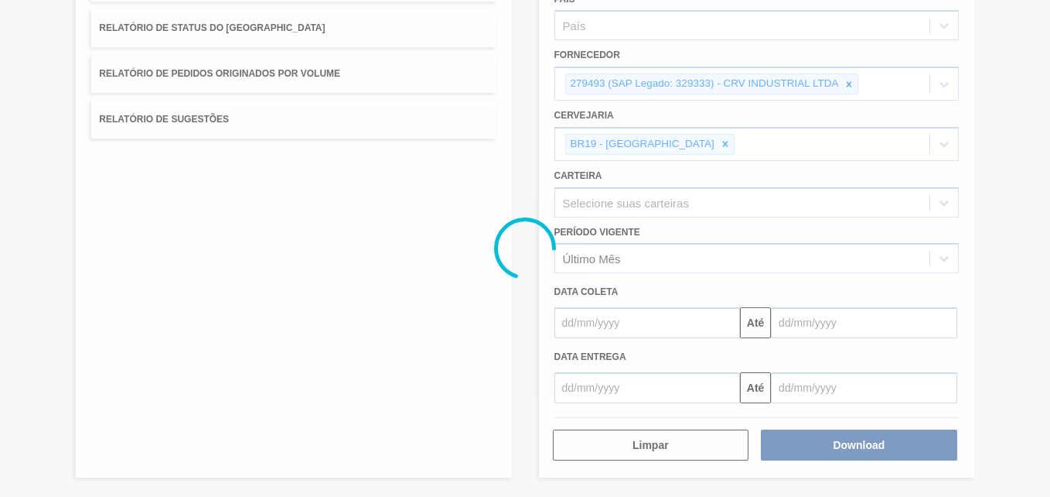
click at [660, 161] on div at bounding box center [525, 248] width 1050 height 497
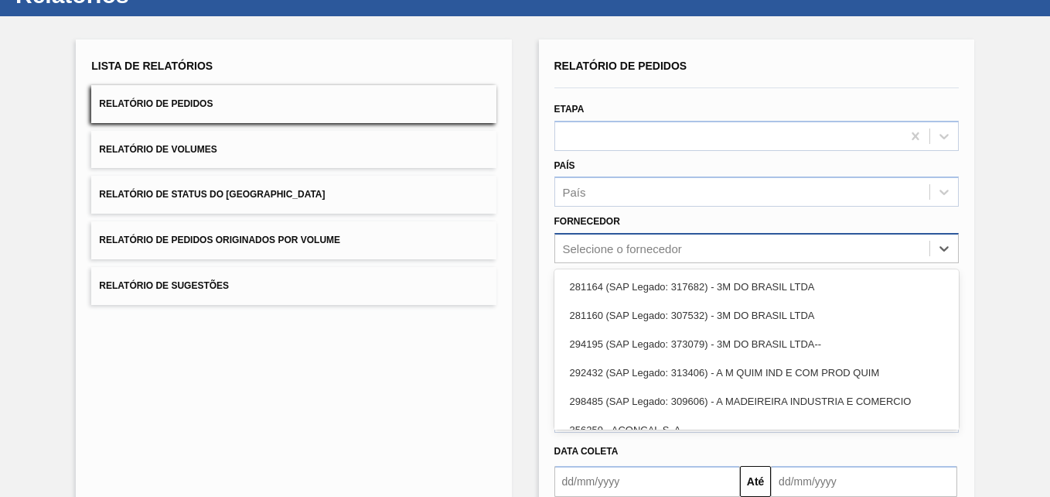
click at [604, 263] on div "option 281164 (SAP Legado: 317682) - 3M DO BRASIL LTDA focused, 1 of 101. 101 r…" at bounding box center [757, 248] width 404 height 30
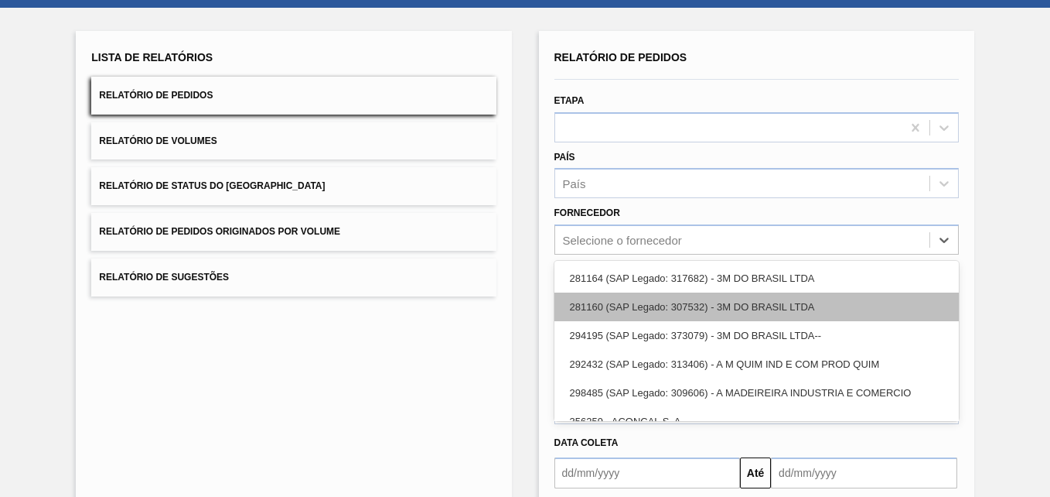
scroll to position [72, 0]
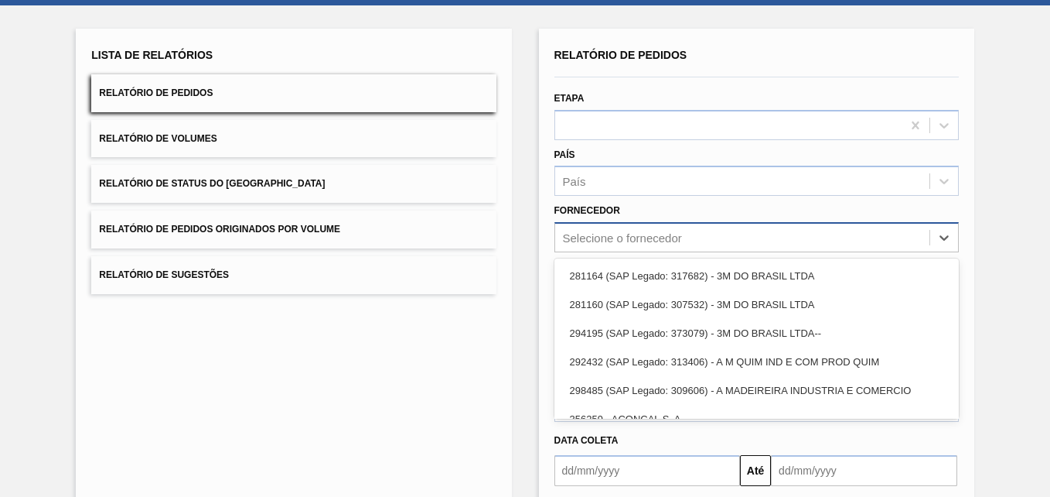
paste input "279493"
type input "279493"
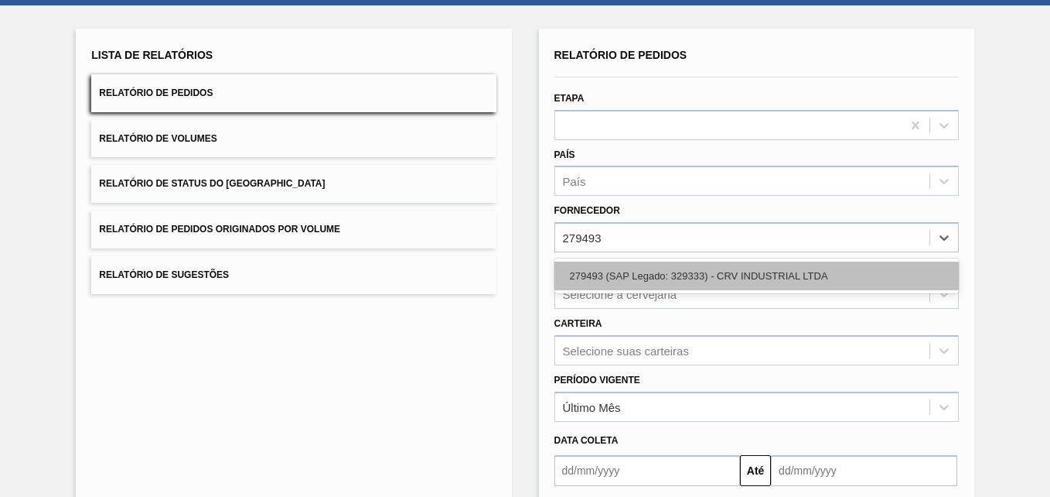
click at [615, 264] on div "279493 (SAP Legado: 329333) - CRV INDUSTRIAL LTDA" at bounding box center [757, 275] width 404 height 29
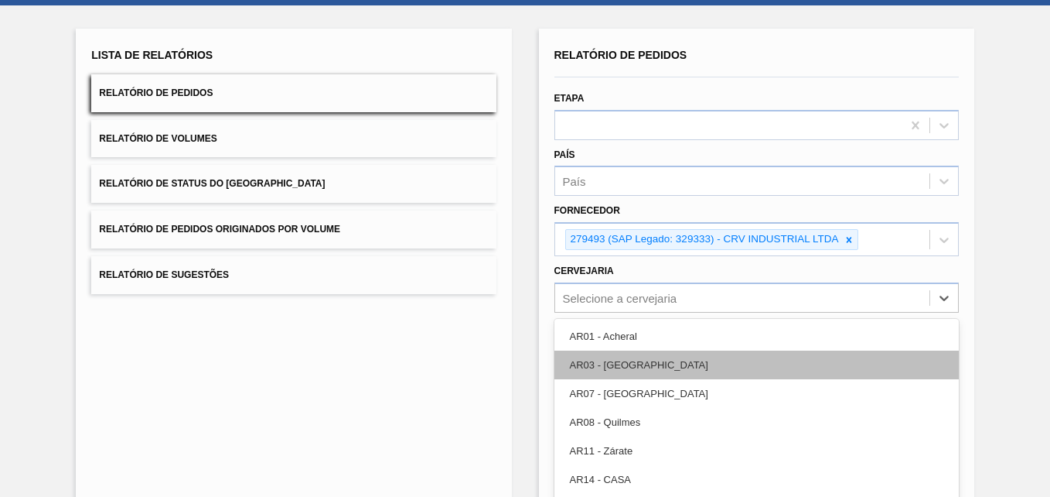
click at [634, 305] on div "option AR03 - Corrientes focused, 2 of 92. 92 results available. Use Up and Dow…" at bounding box center [757, 297] width 404 height 30
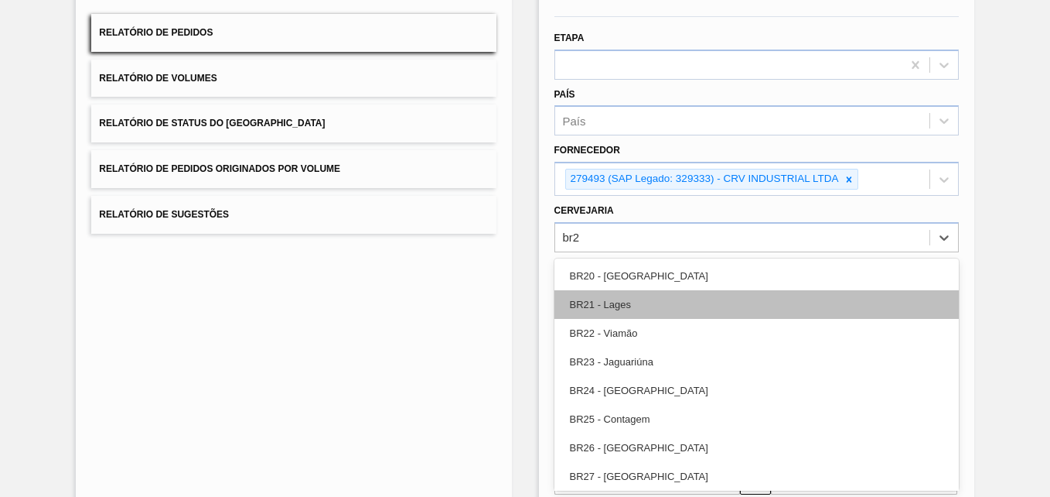
type input "br20"
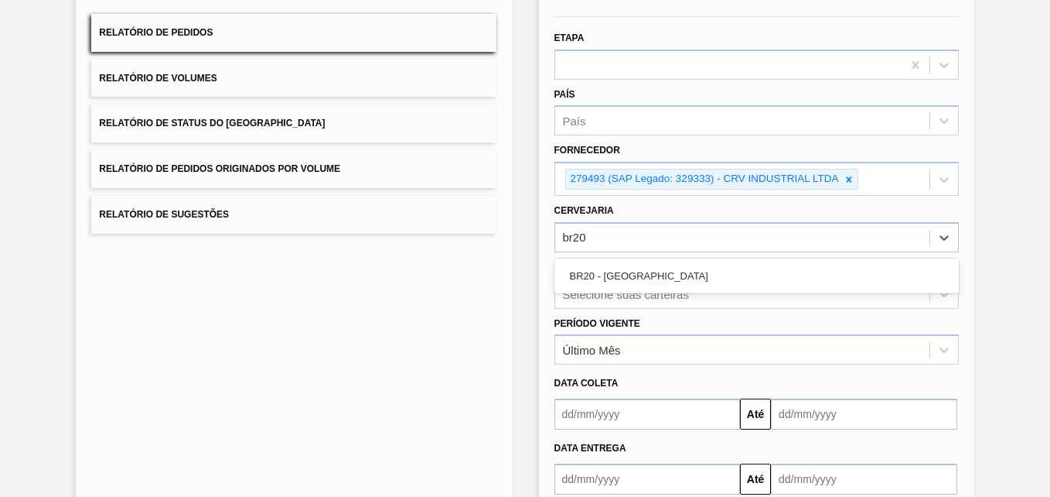
drag, startPoint x: 696, startPoint y: 279, endPoint x: 346, endPoint y: 188, distance: 361.3
click at [695, 279] on div "BR20 - [GEOGRAPHIC_DATA]" at bounding box center [757, 275] width 404 height 29
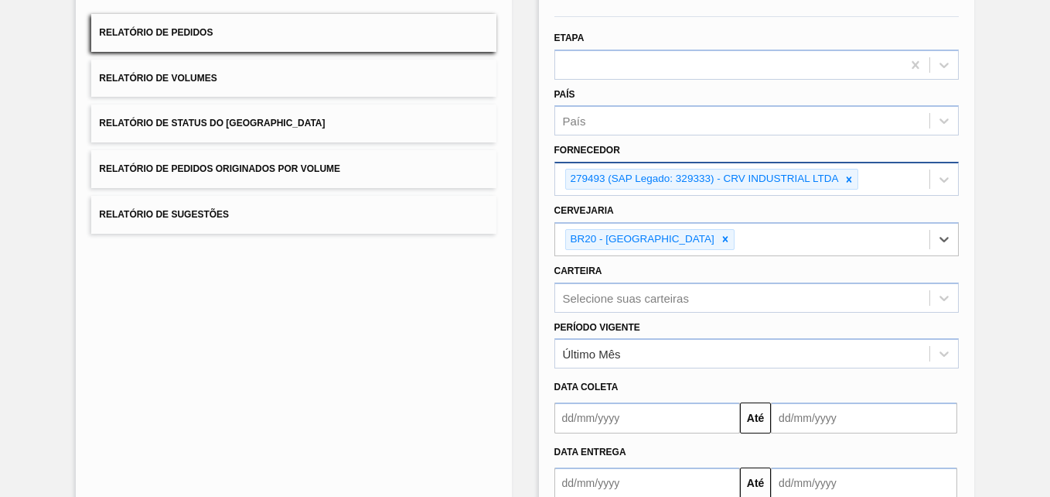
click at [853, 177] on icon at bounding box center [849, 179] width 11 height 11
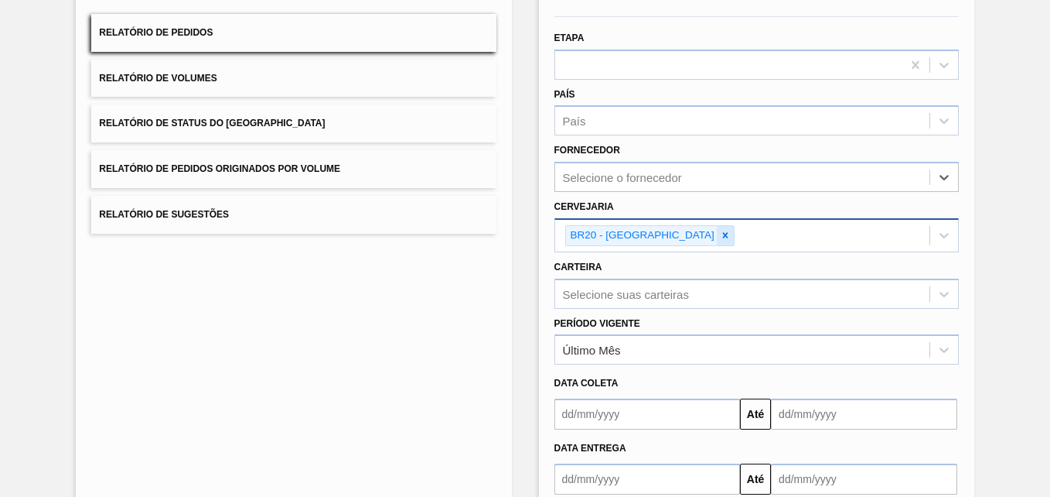
click at [720, 234] on icon at bounding box center [725, 235] width 11 height 11
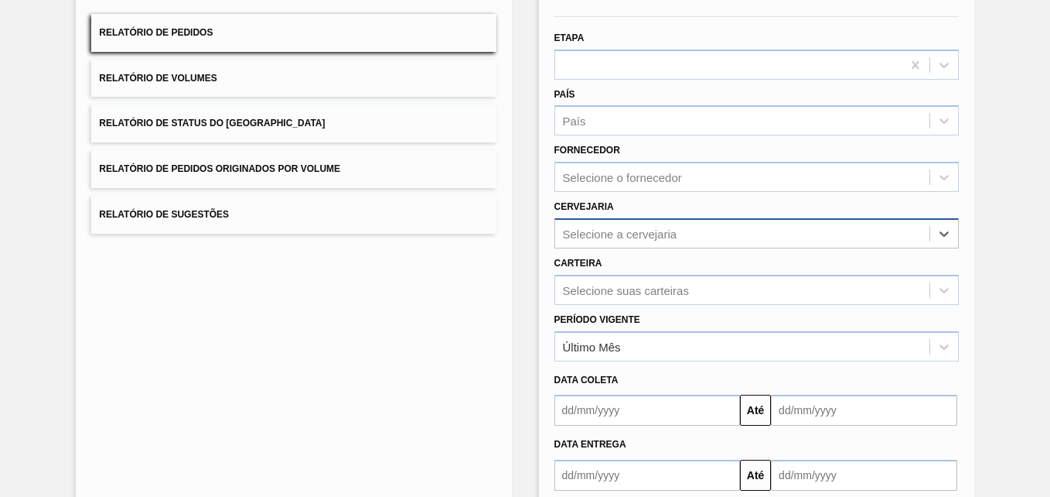
click at [659, 235] on div "Selecione a cervejaria" at bounding box center [620, 233] width 114 height 13
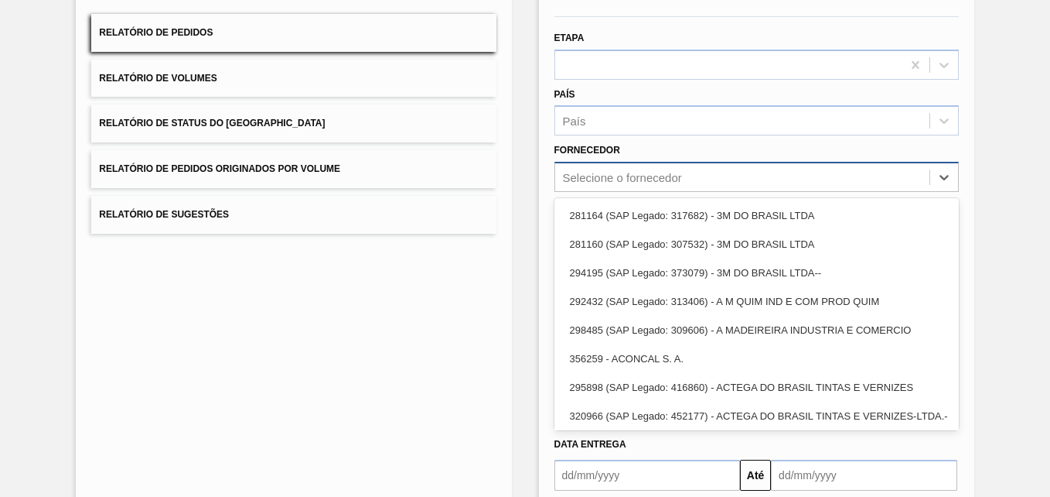
click at [599, 173] on div "Selecione o fornecedor" at bounding box center [622, 177] width 119 height 13
paste input "320622"
type input "320622"
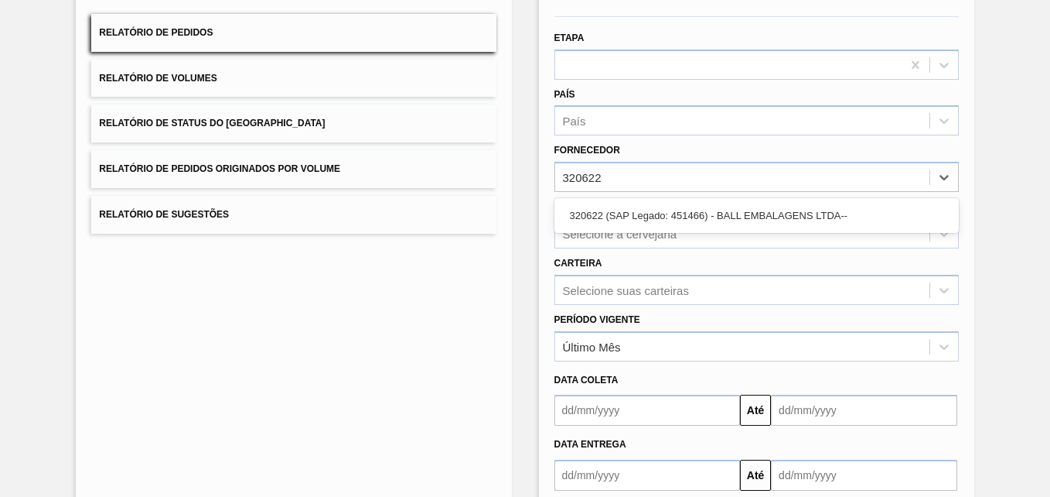
click at [631, 219] on div "320622 (SAP Legado: 451466) - BALL EMBALAGENS LTDA--" at bounding box center [757, 215] width 404 height 29
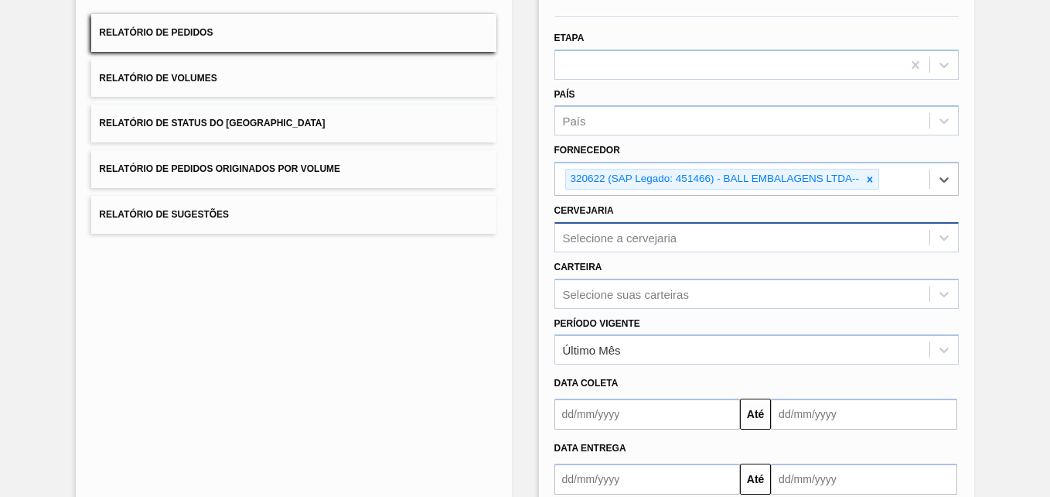
click at [636, 241] on div "Selecione a cervejaria" at bounding box center [620, 236] width 114 height 13
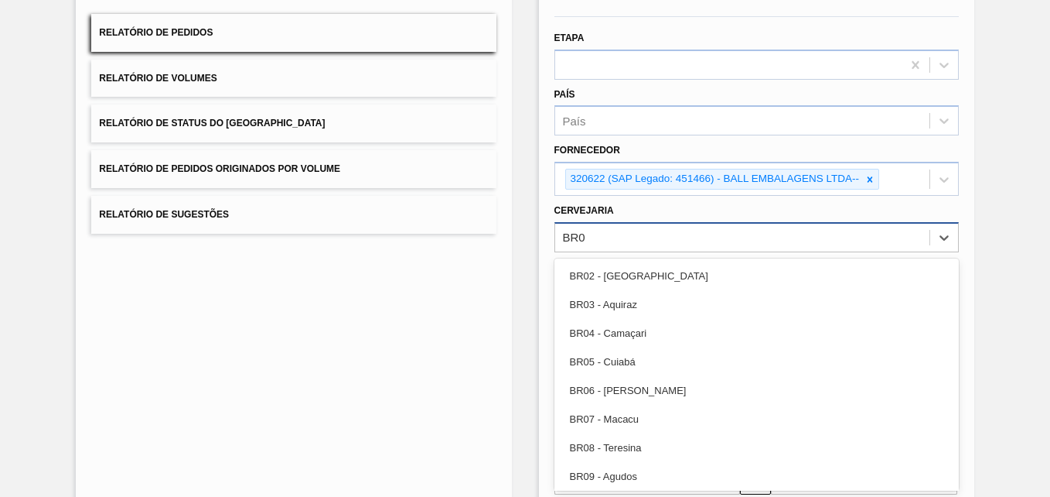
type input "BR02"
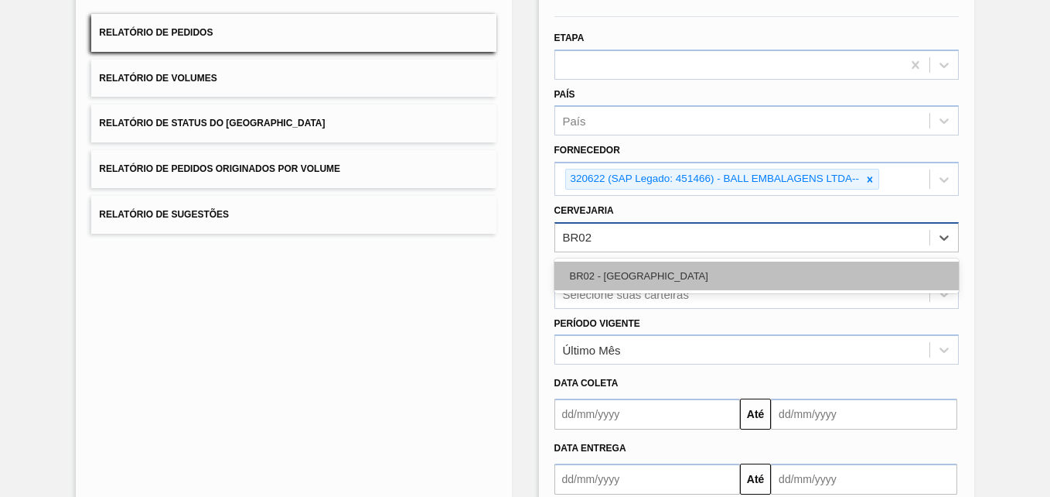
click at [591, 271] on div "BR02 - [GEOGRAPHIC_DATA]" at bounding box center [757, 275] width 404 height 29
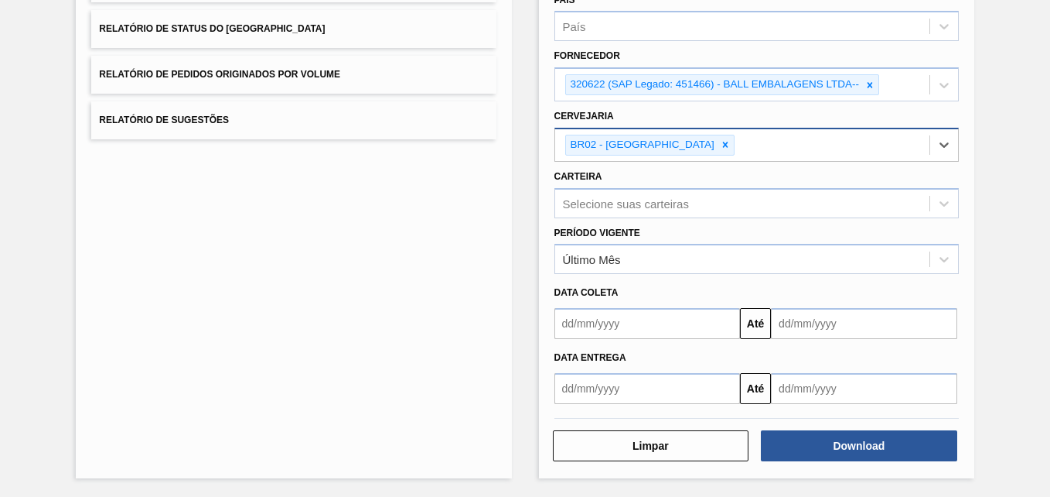
scroll to position [227, 0]
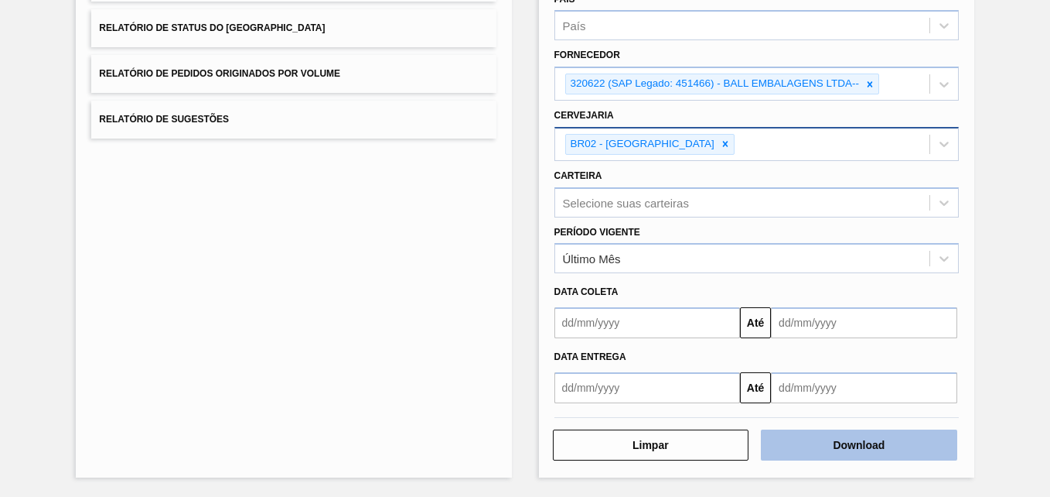
click at [929, 442] on button "Download" at bounding box center [859, 444] width 196 height 31
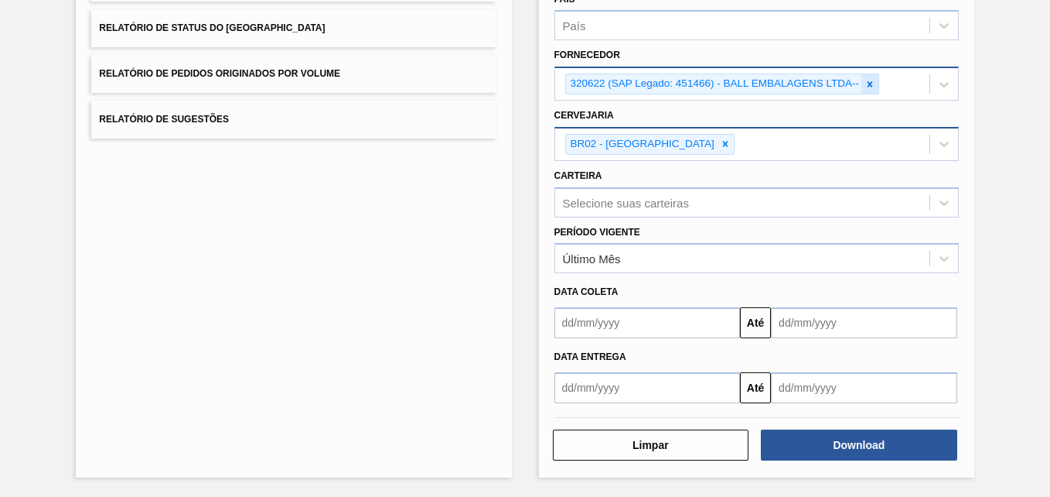
click at [865, 81] on icon at bounding box center [870, 84] width 11 height 11
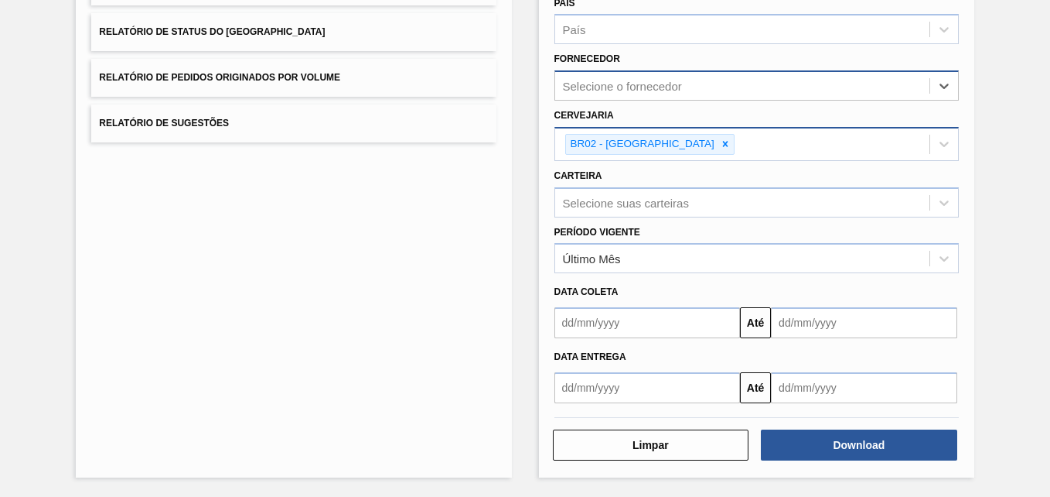
paste input "294687"
type input "294687"
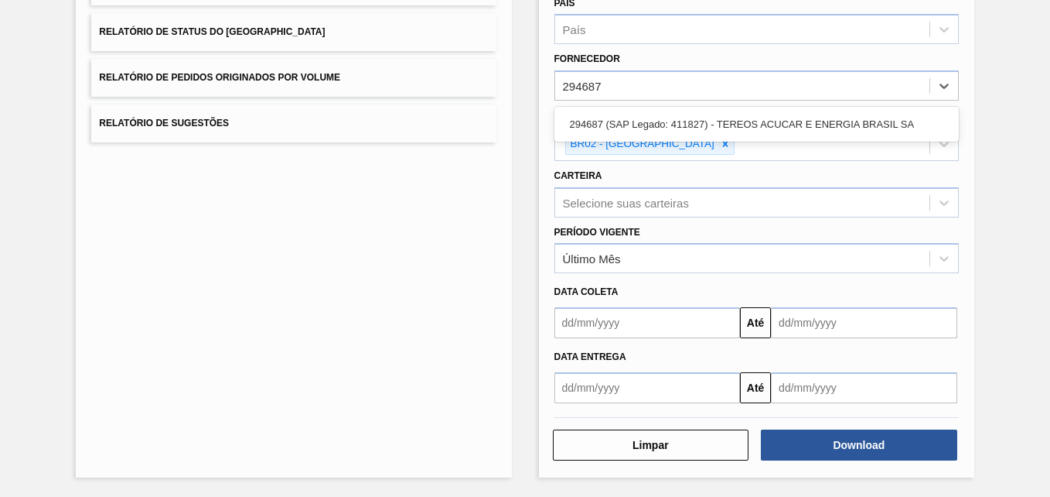
drag, startPoint x: 708, startPoint y: 131, endPoint x: 686, endPoint y: 135, distance: 22.8
click at [704, 131] on div "294687 (SAP Legado: 411827) - TEREOS ACUCAR E ENERGIA BRASIL SA" at bounding box center [757, 124] width 404 height 29
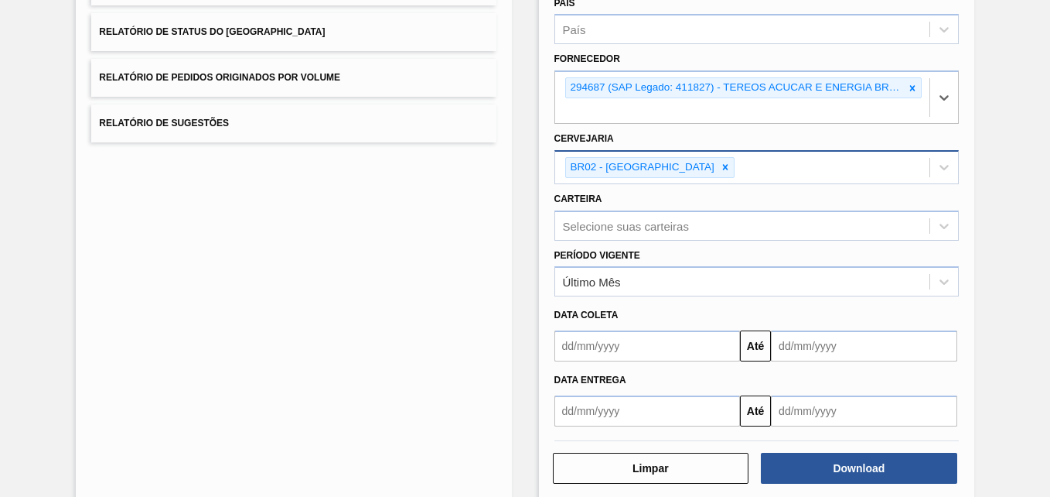
scroll to position [227, 0]
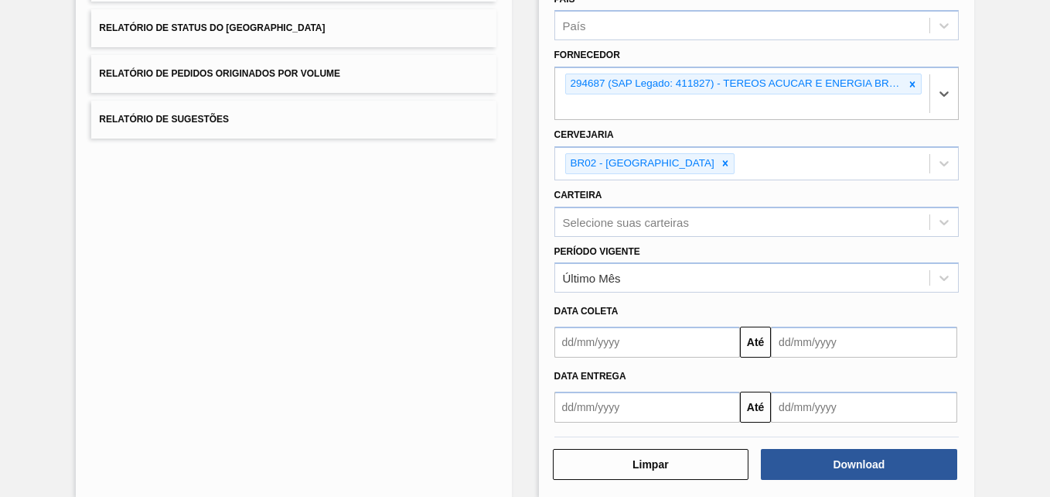
drag, startPoint x: 654, startPoint y: 160, endPoint x: 667, endPoint y: 237, distance: 78.4
click at [720, 161] on icon at bounding box center [725, 163] width 11 height 11
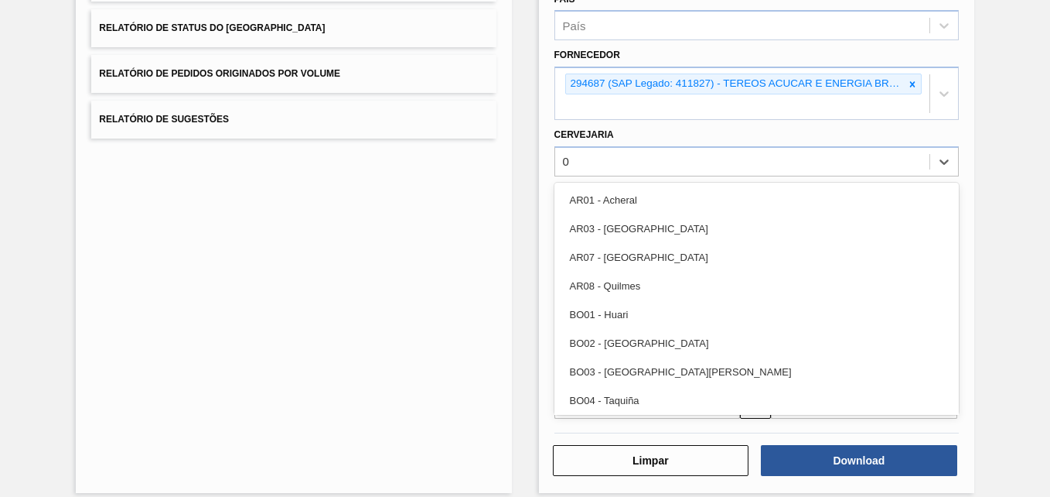
type input "07"
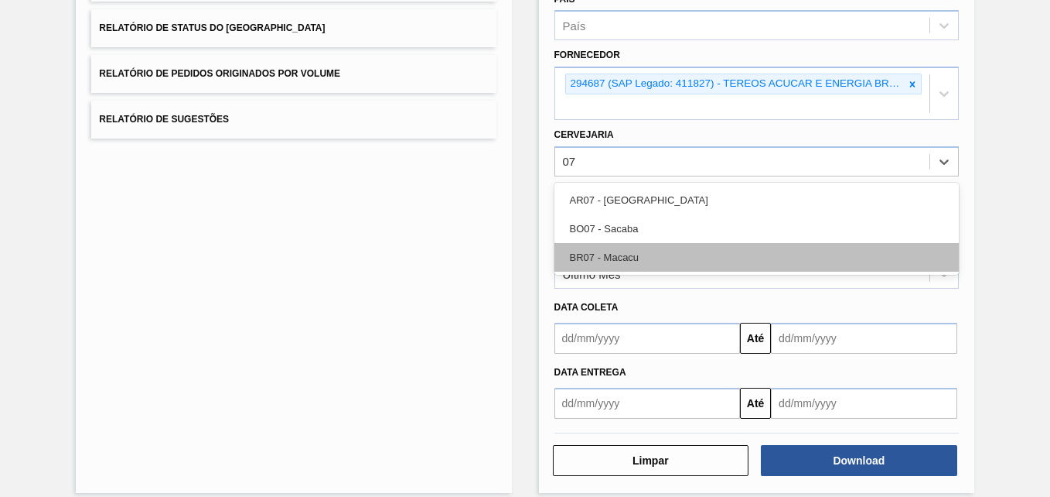
click at [643, 259] on div "BR07 - Macacu" at bounding box center [757, 257] width 404 height 29
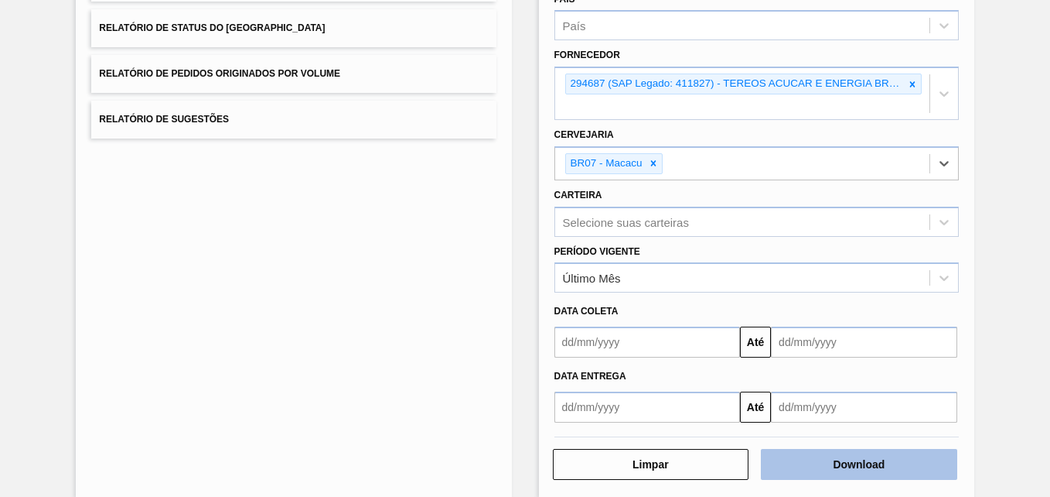
click at [817, 462] on button "Download" at bounding box center [859, 464] width 196 height 31
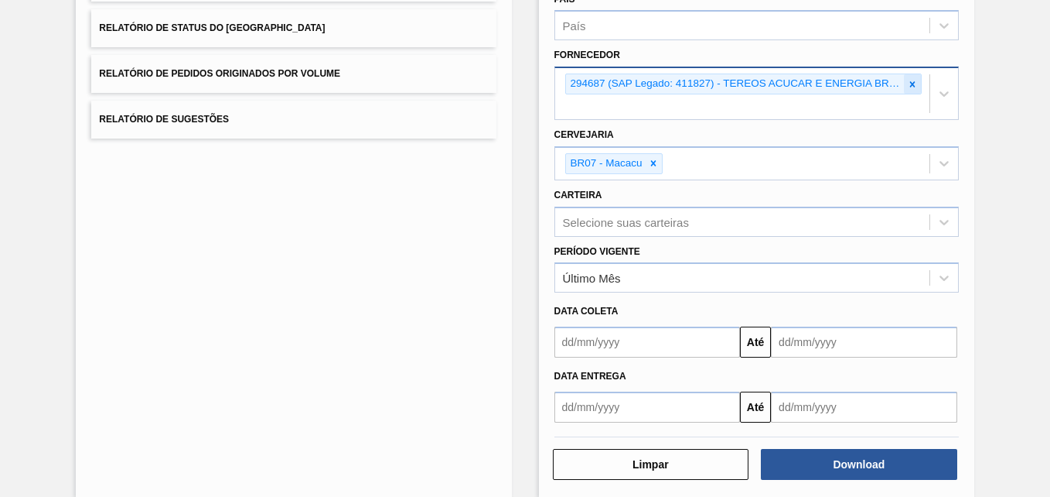
click at [913, 85] on icon at bounding box center [912, 84] width 11 height 11
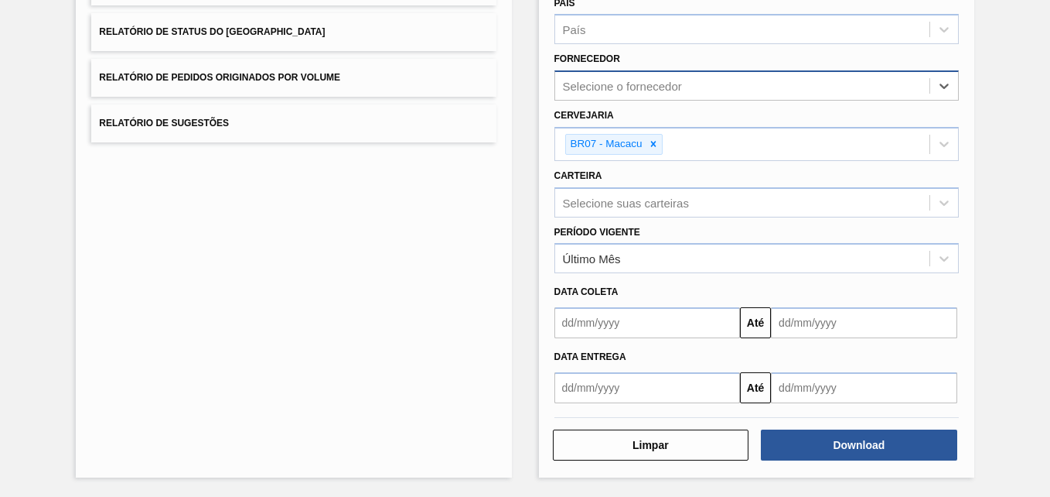
paste input "320622"
type input "320622"
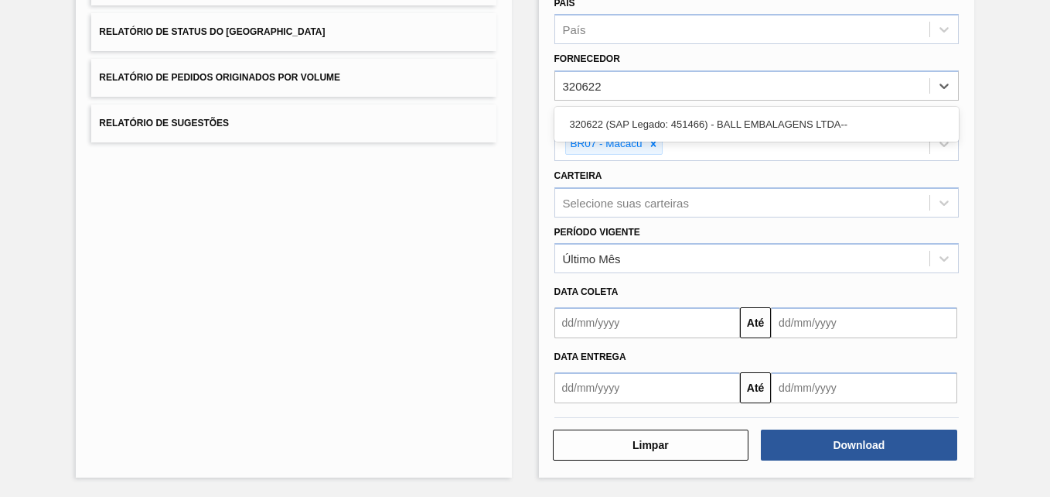
drag, startPoint x: 698, startPoint y: 119, endPoint x: 684, endPoint y: 127, distance: 15.3
click at [697, 121] on div "320622 (SAP Legado: 451466) - BALL EMBALAGENS LTDA--" at bounding box center [757, 124] width 404 height 29
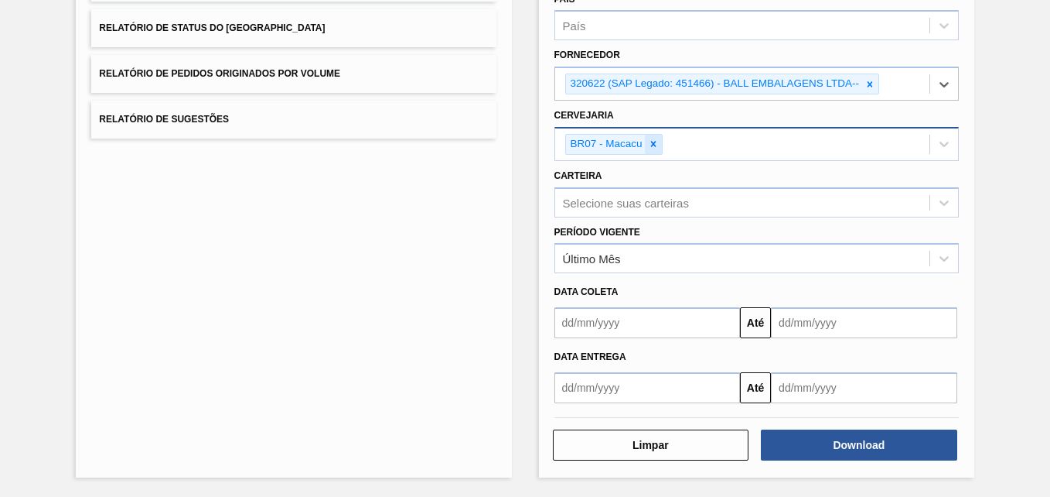
click at [653, 147] on icon at bounding box center [653, 143] width 11 height 11
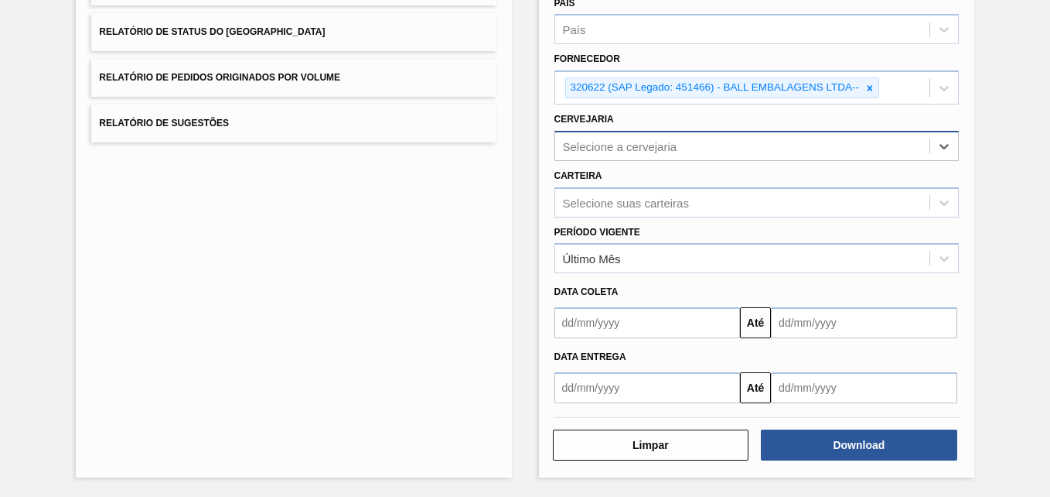
scroll to position [224, 0]
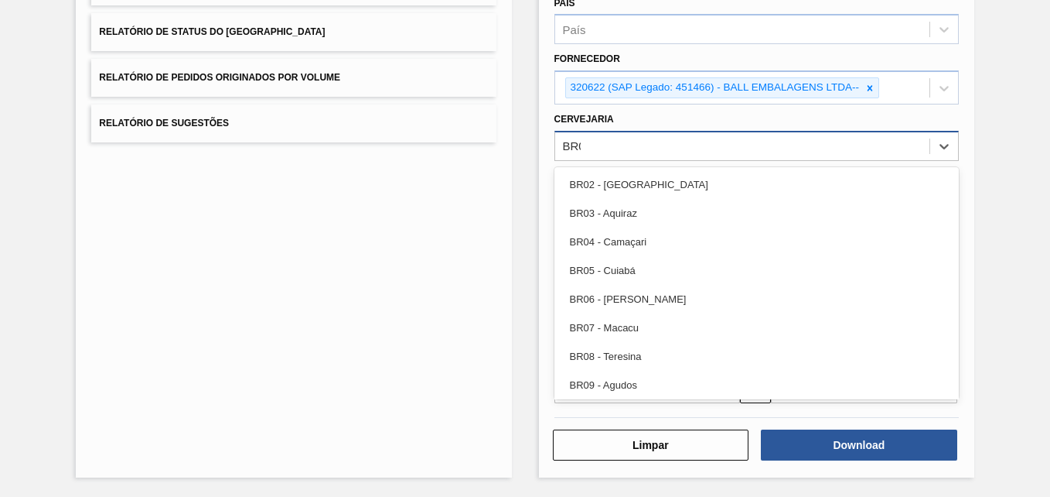
type input "BR02"
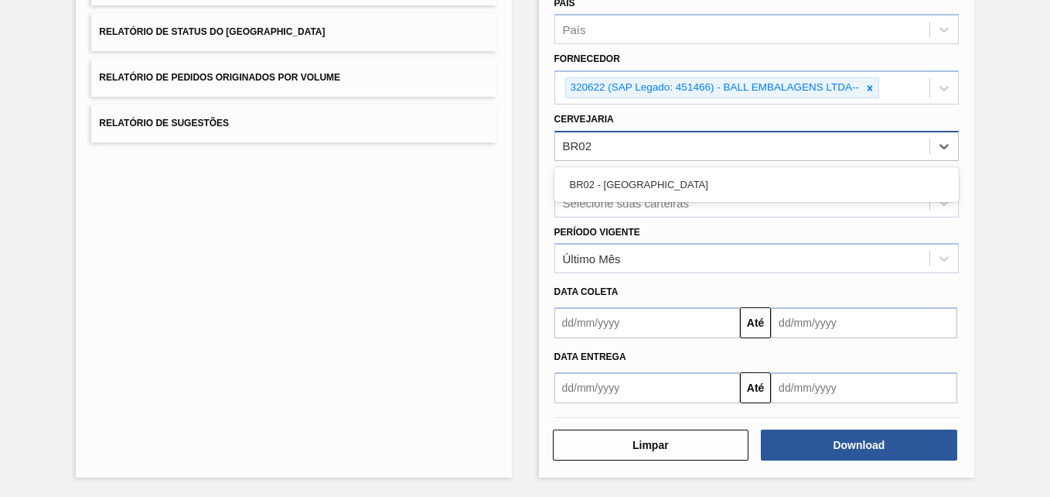
click at [630, 197] on div "BR02 - [GEOGRAPHIC_DATA]" at bounding box center [757, 184] width 404 height 29
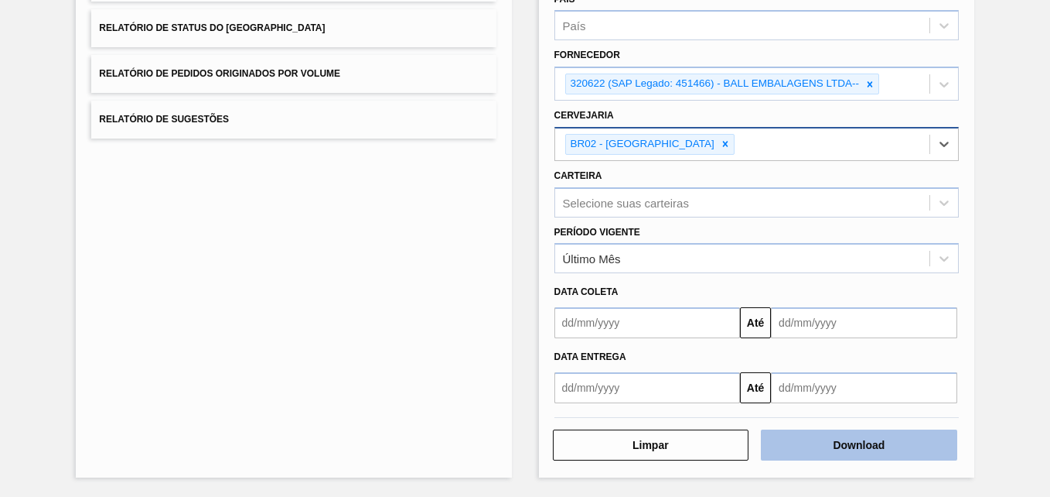
click at [838, 444] on button "Download" at bounding box center [859, 444] width 196 height 31
